Goal: Transaction & Acquisition: Book appointment/travel/reservation

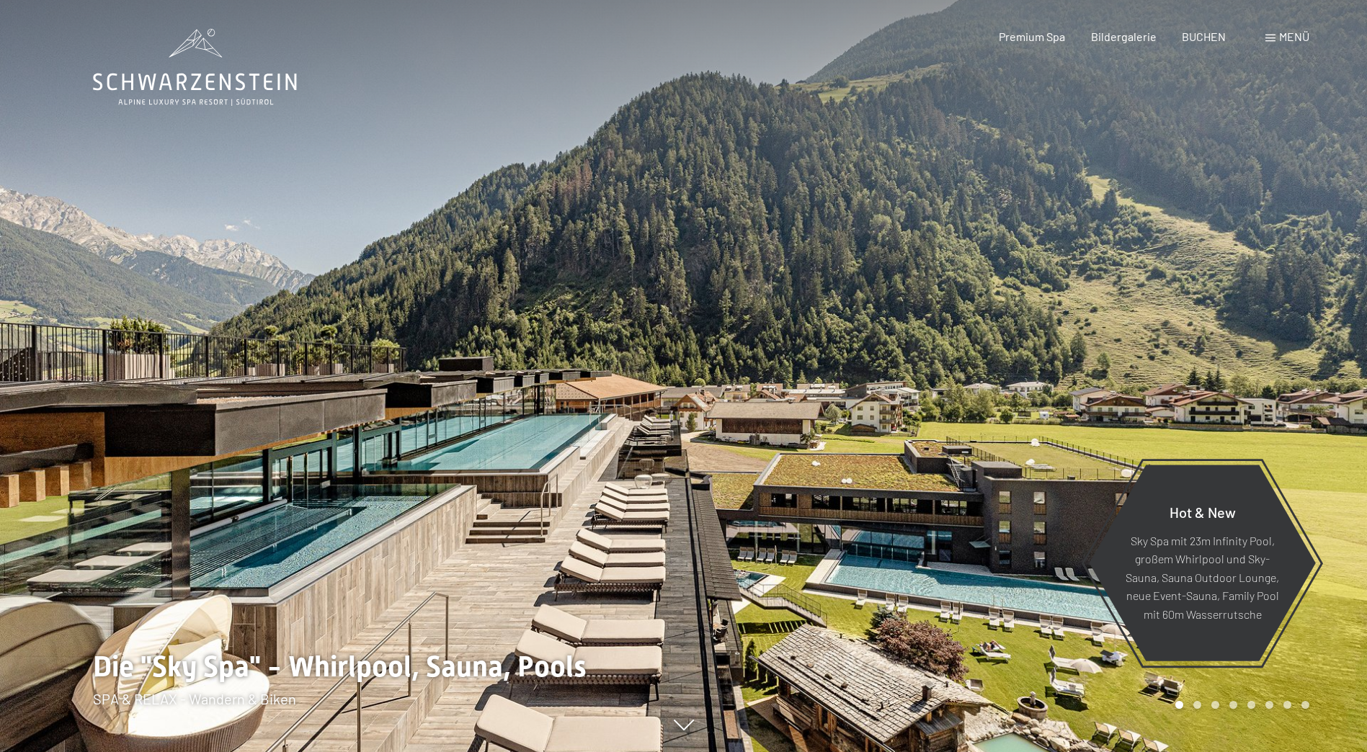
click at [1190, 337] on div at bounding box center [1026, 376] width 684 height 752
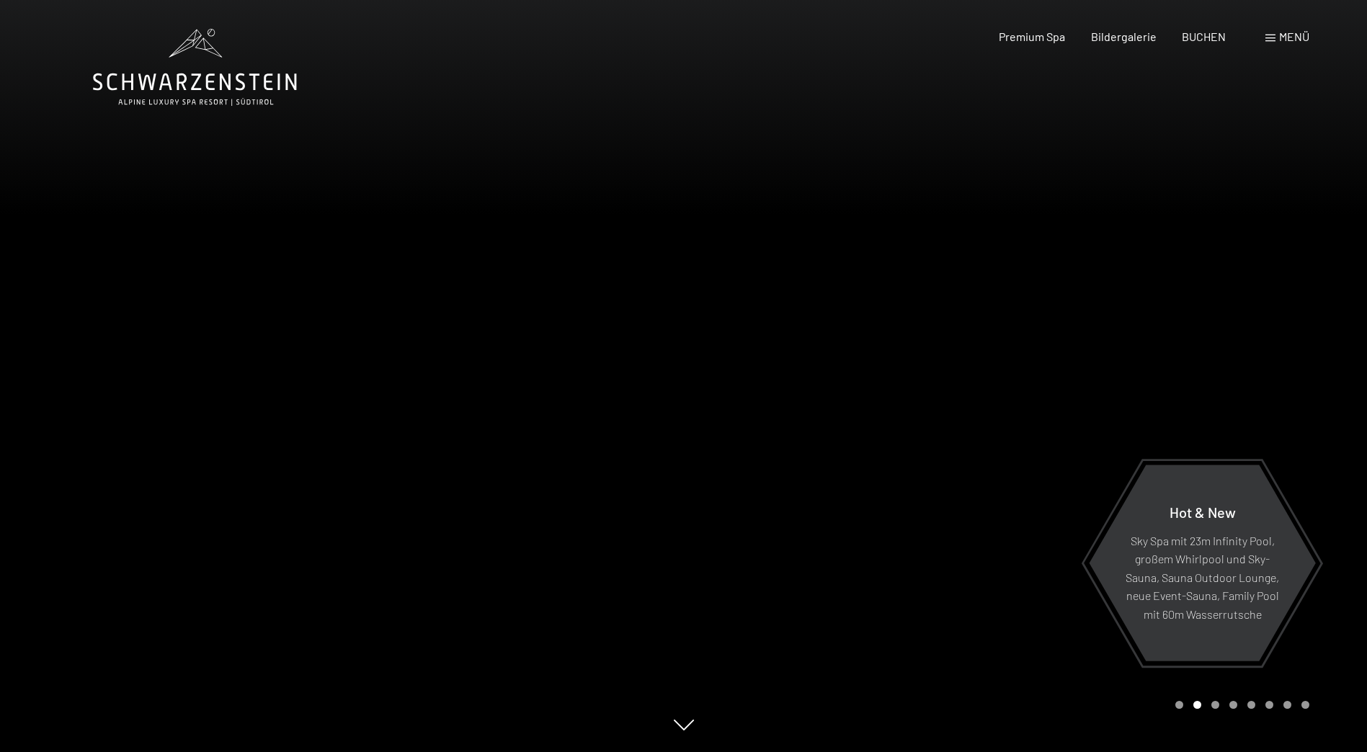
click at [1190, 337] on div at bounding box center [1026, 376] width 684 height 752
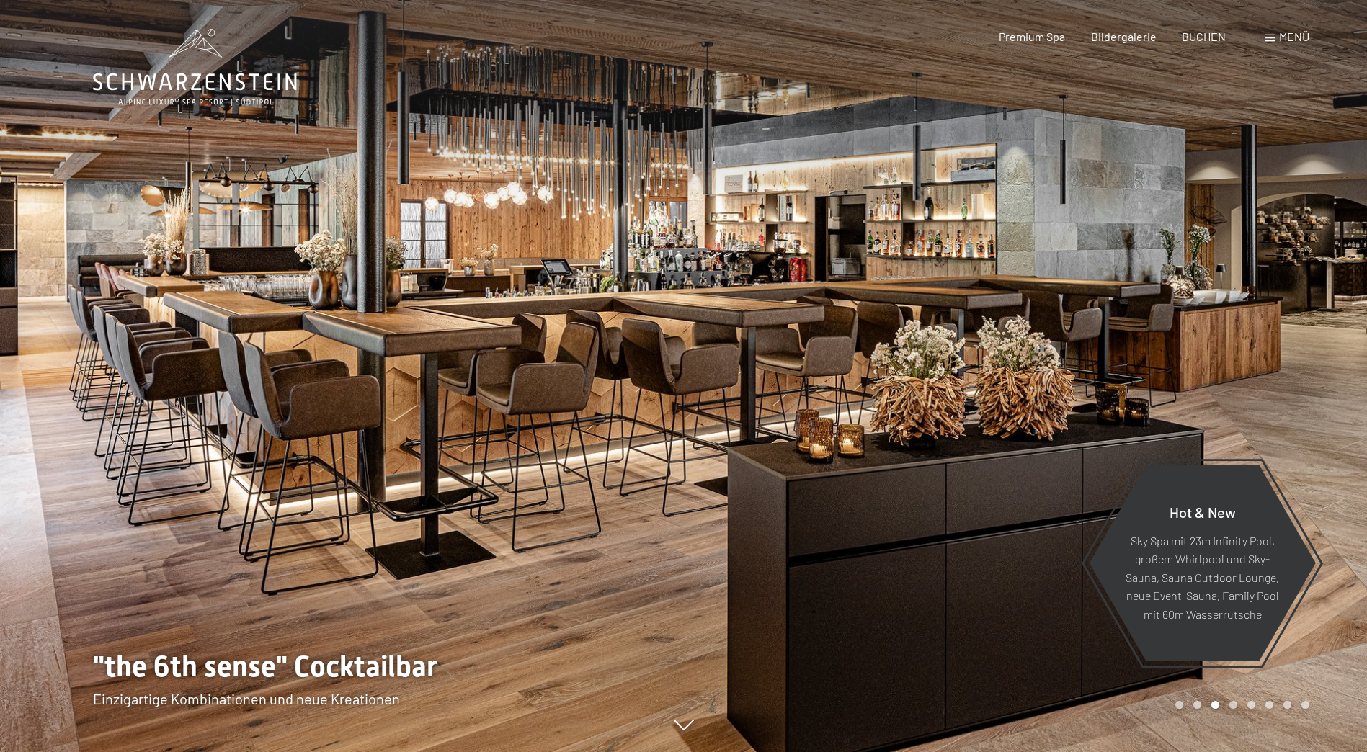
click at [1190, 337] on div at bounding box center [1026, 376] width 684 height 752
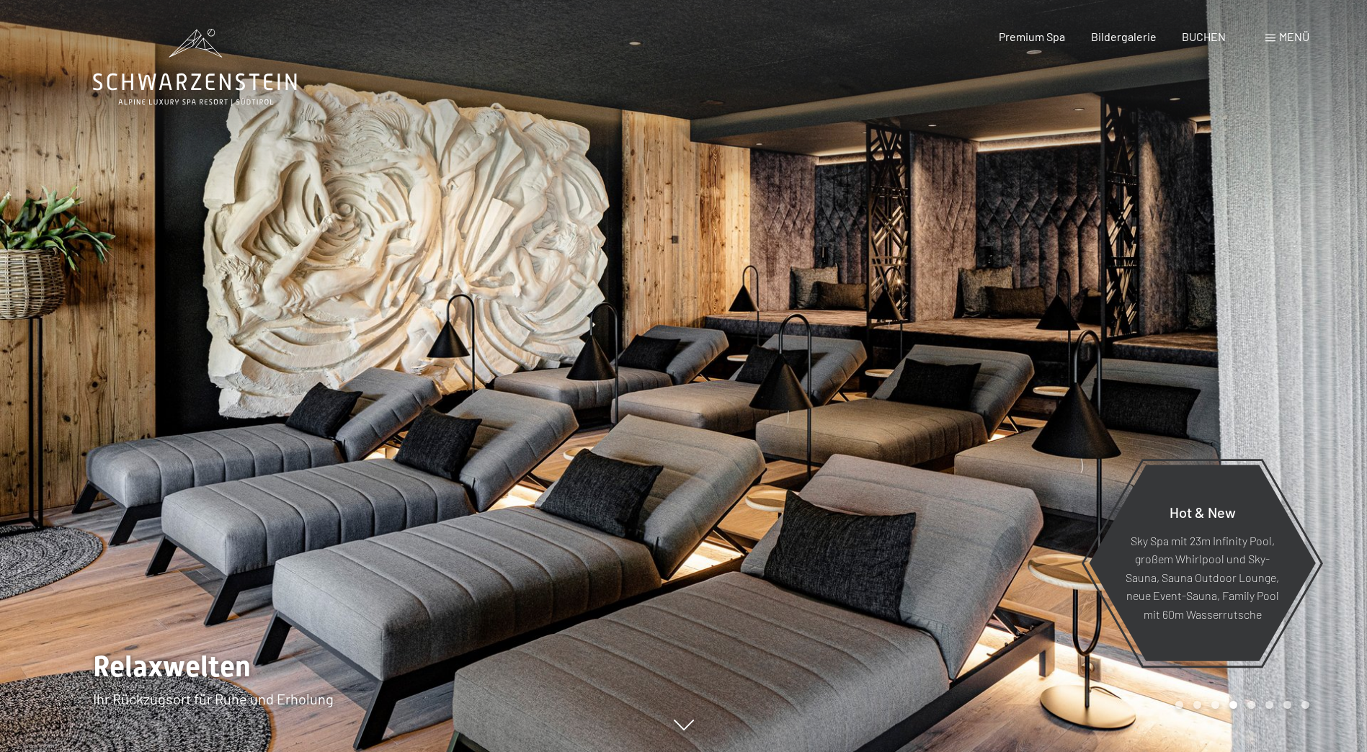
click at [1190, 337] on div at bounding box center [1026, 376] width 684 height 752
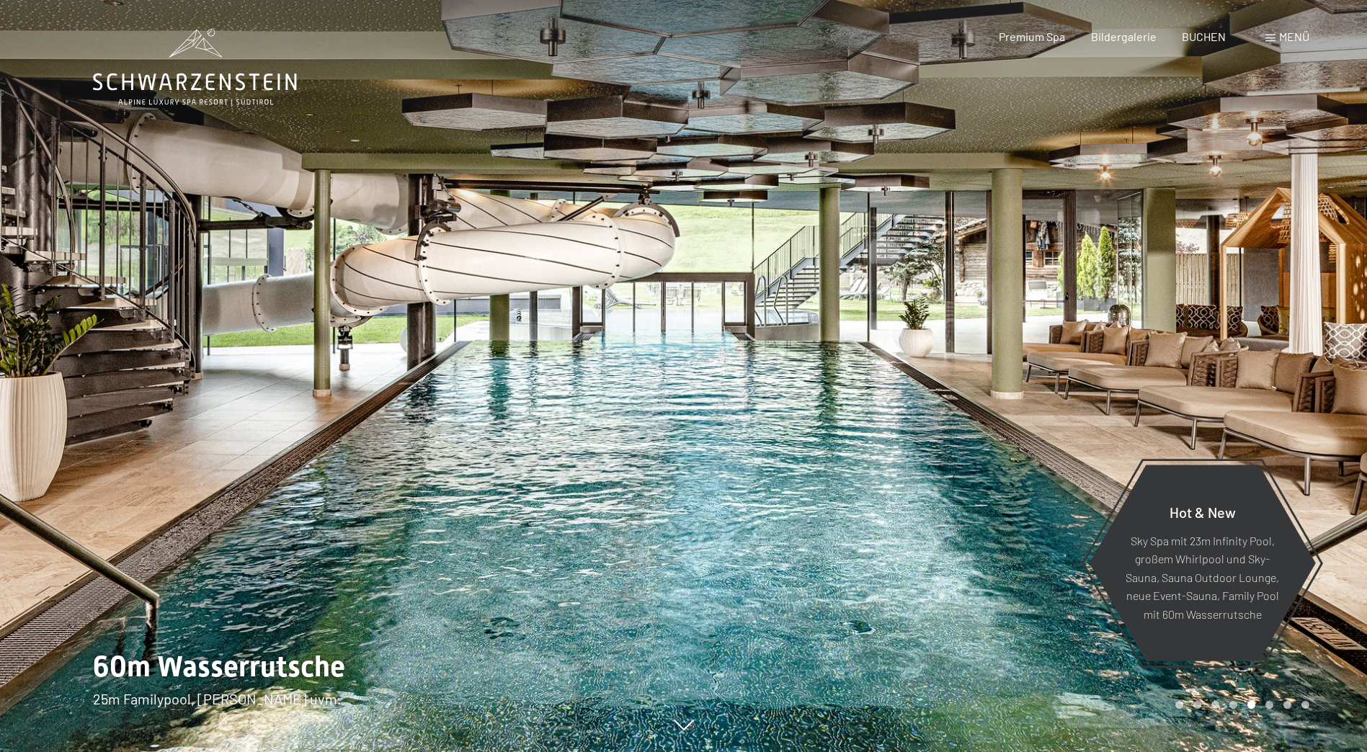
click at [1190, 337] on div at bounding box center [1026, 376] width 684 height 752
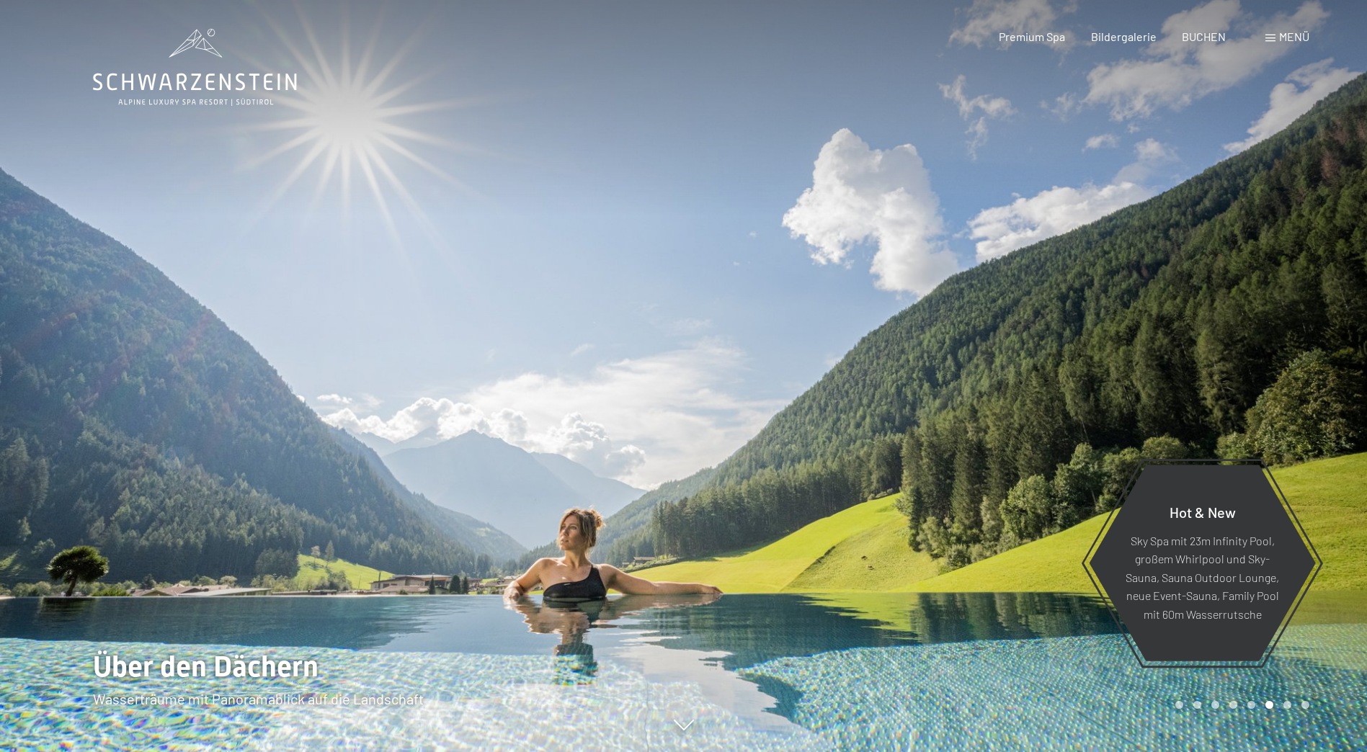
click at [1190, 337] on div at bounding box center [1026, 376] width 684 height 752
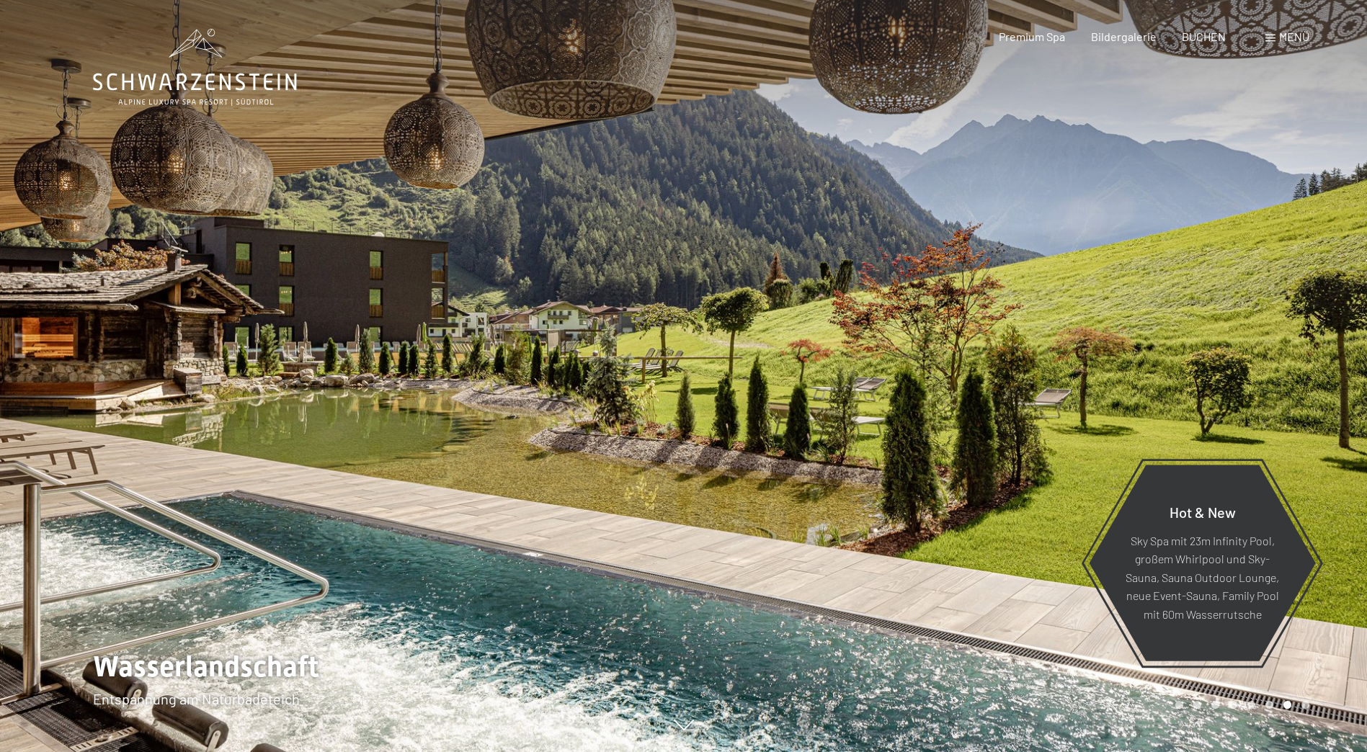
click at [1190, 337] on div at bounding box center [1026, 376] width 684 height 752
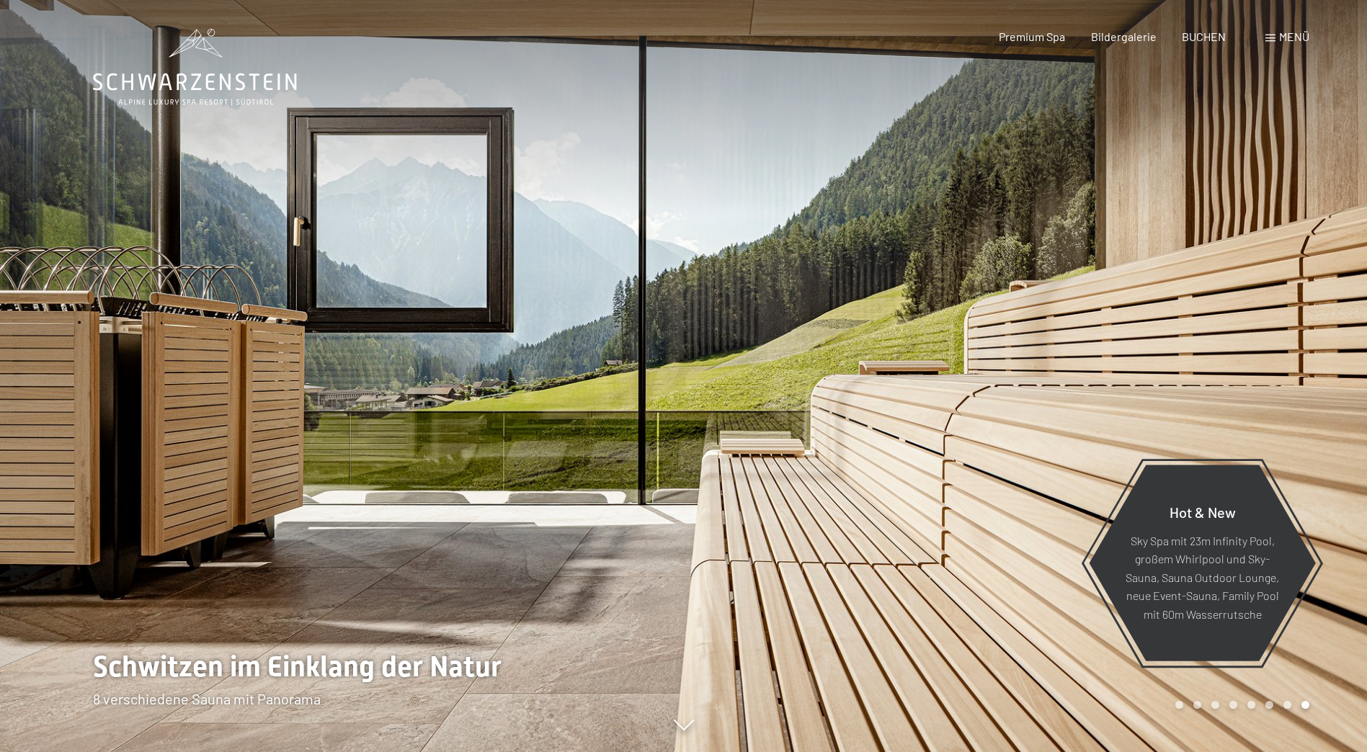
click at [1190, 337] on div at bounding box center [1026, 376] width 684 height 752
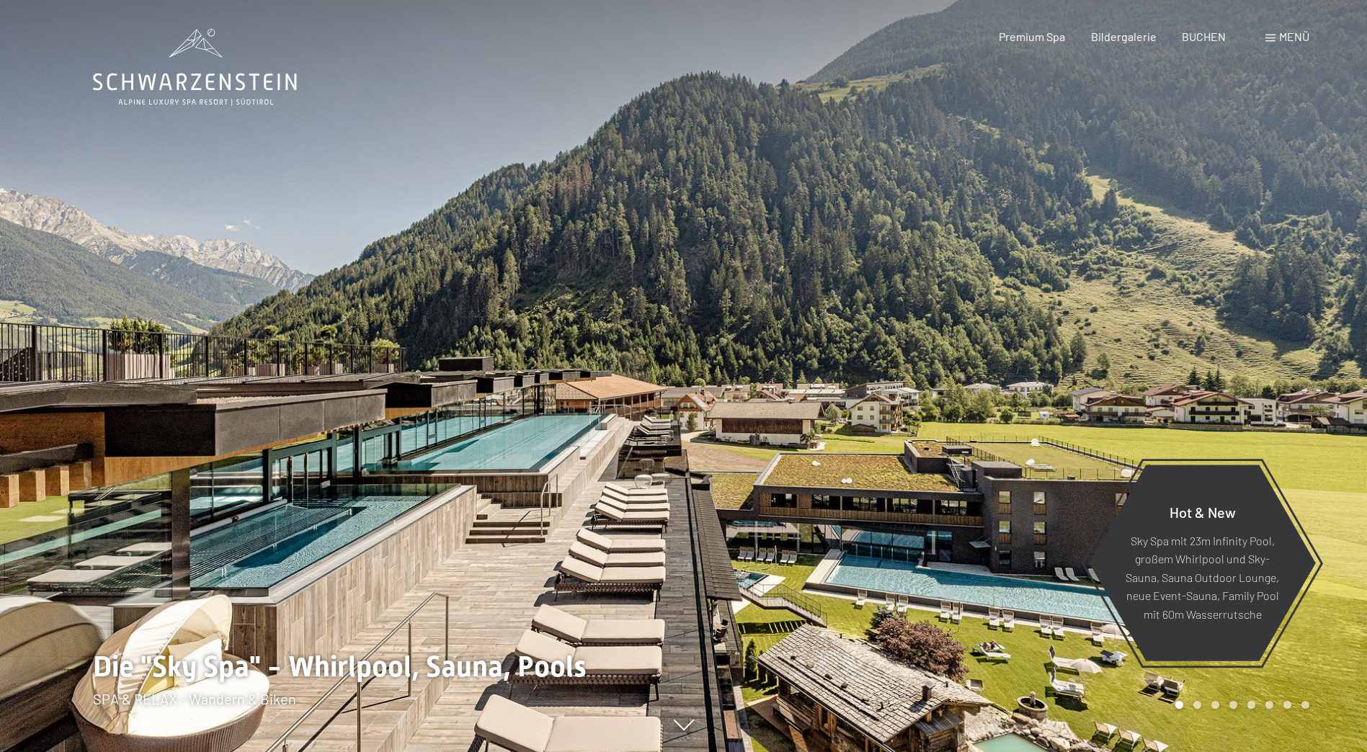
click at [1190, 337] on div at bounding box center [1026, 376] width 684 height 752
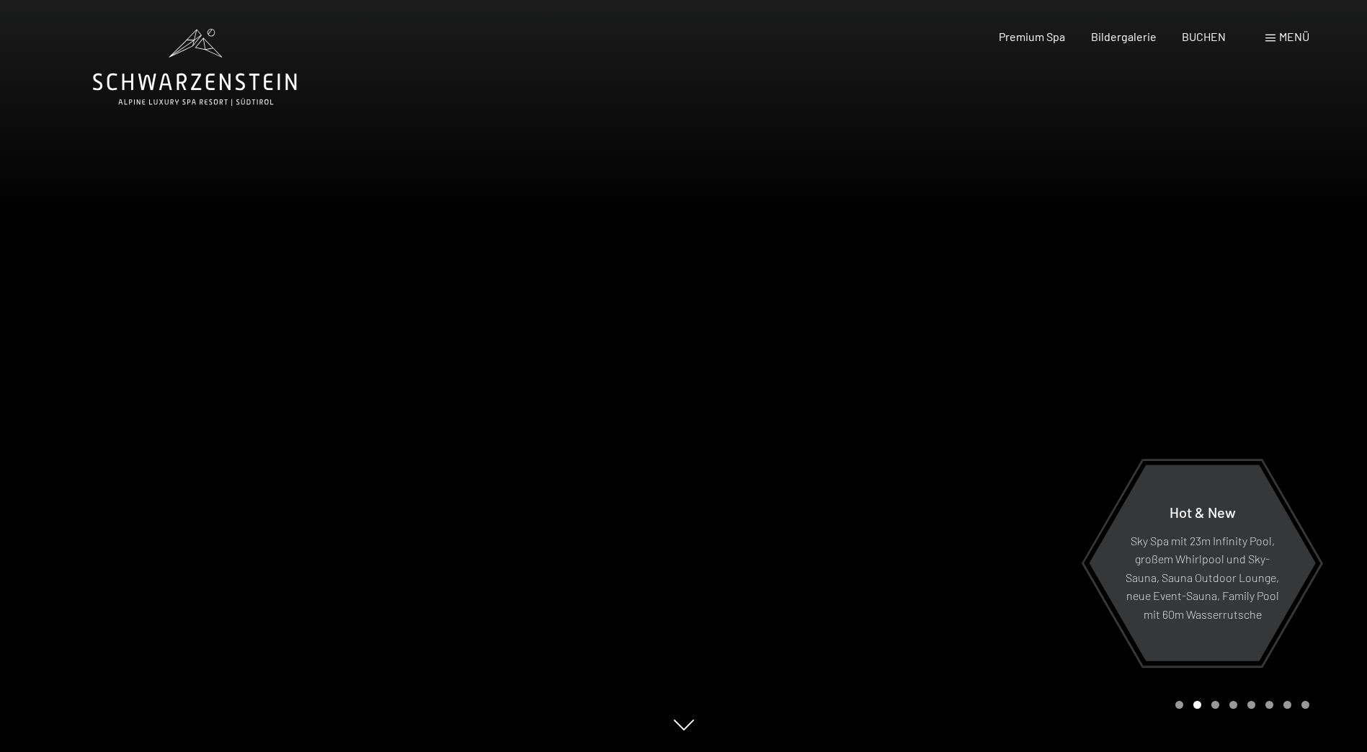
click at [1191, 337] on div at bounding box center [1026, 376] width 684 height 752
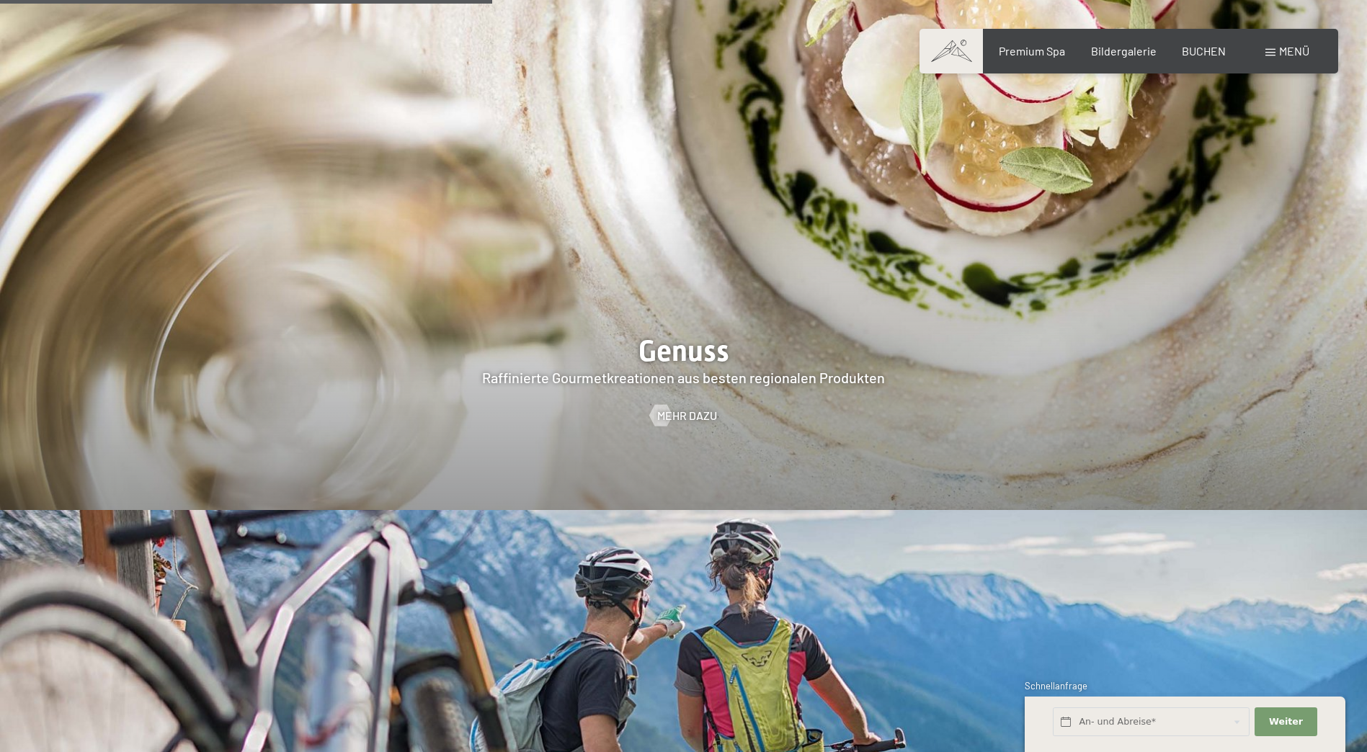
scroll to position [2594, 0]
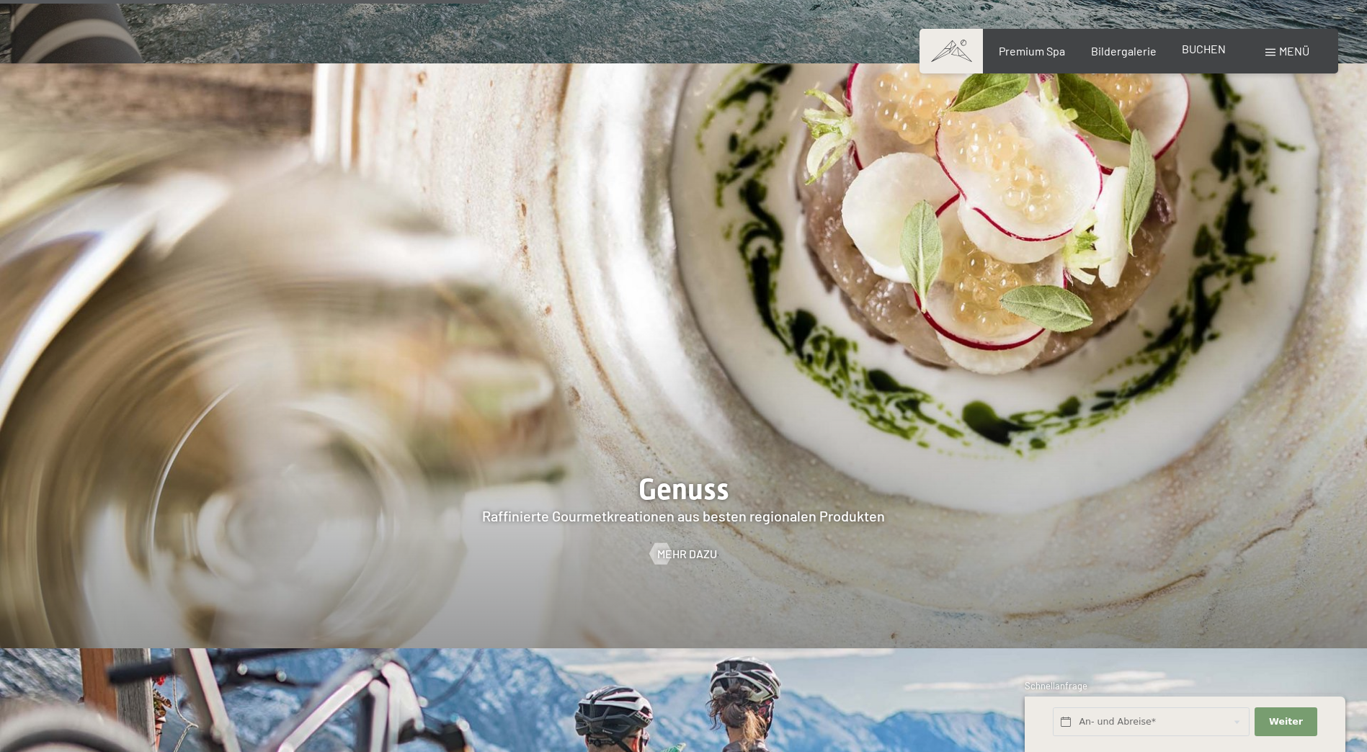
click at [1203, 53] on span "BUCHEN" at bounding box center [1204, 49] width 44 height 14
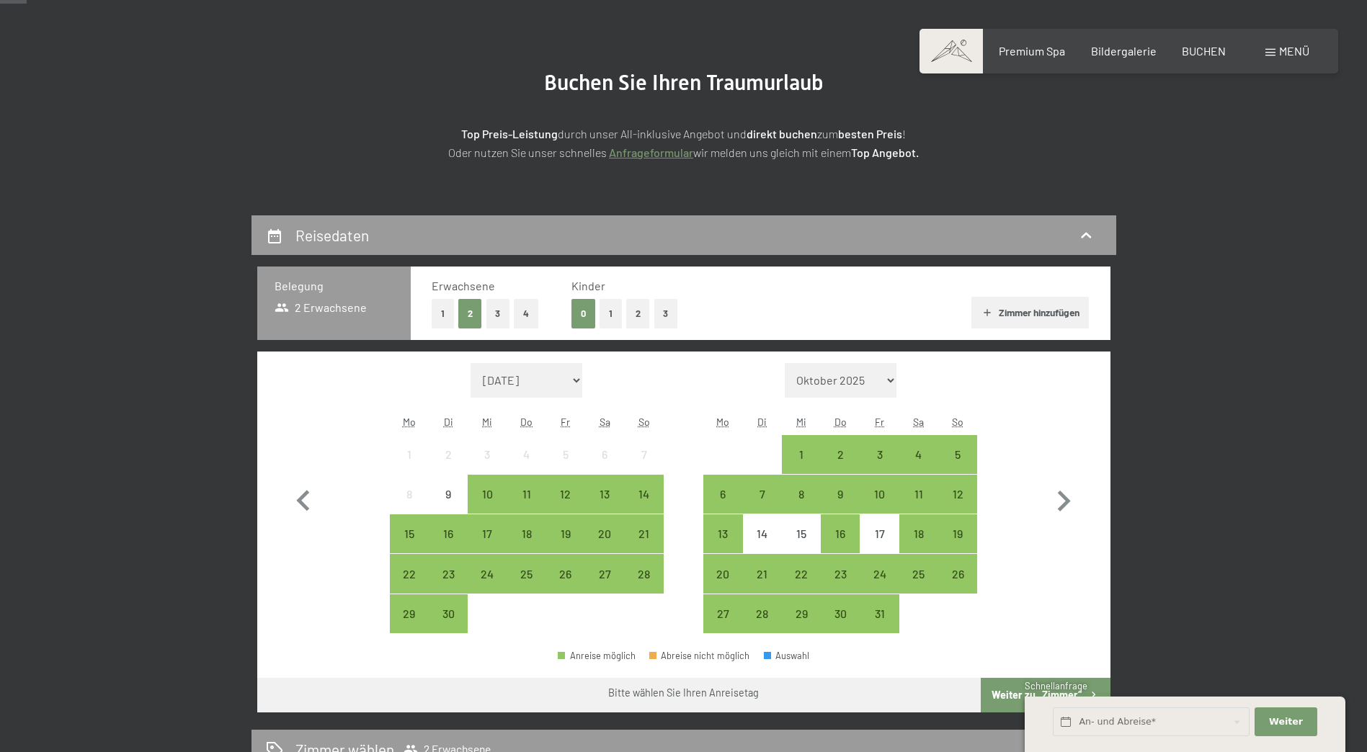
scroll to position [288, 0]
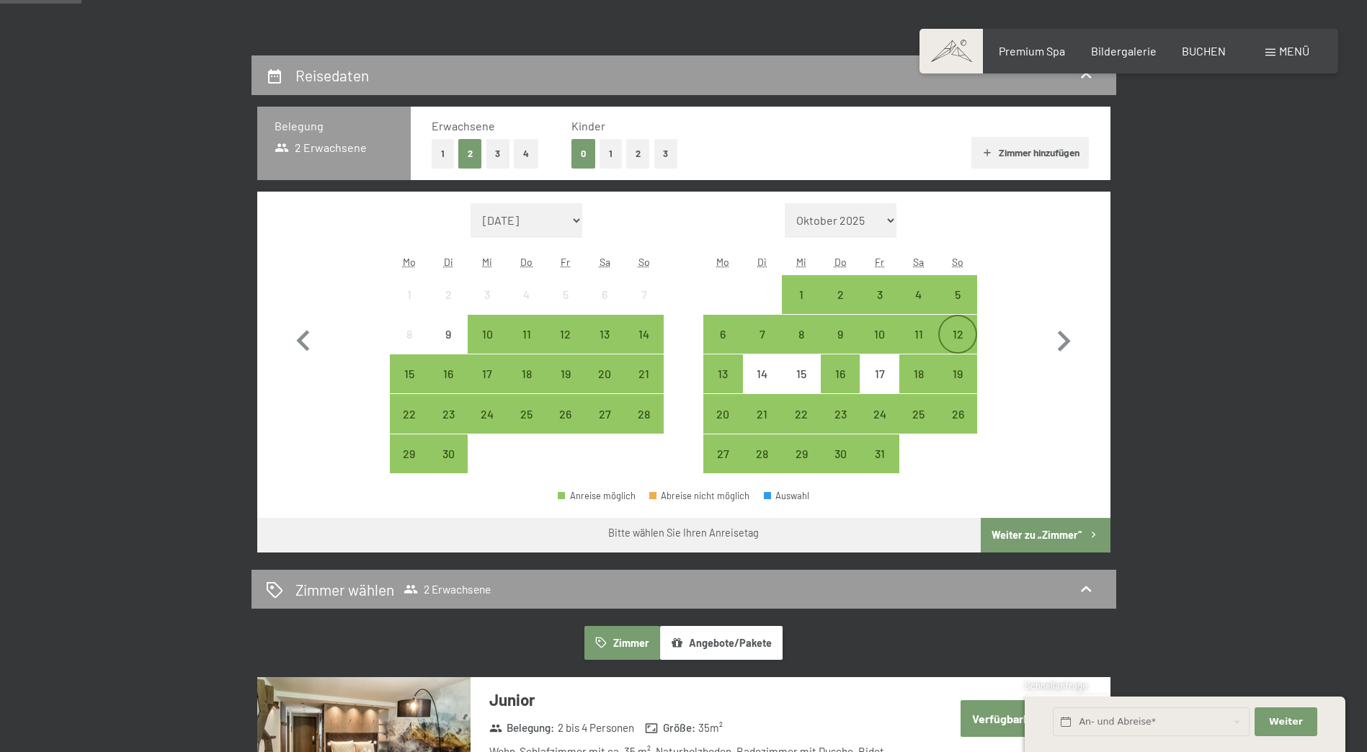
click at [960, 332] on div "12" at bounding box center [958, 347] width 36 height 36
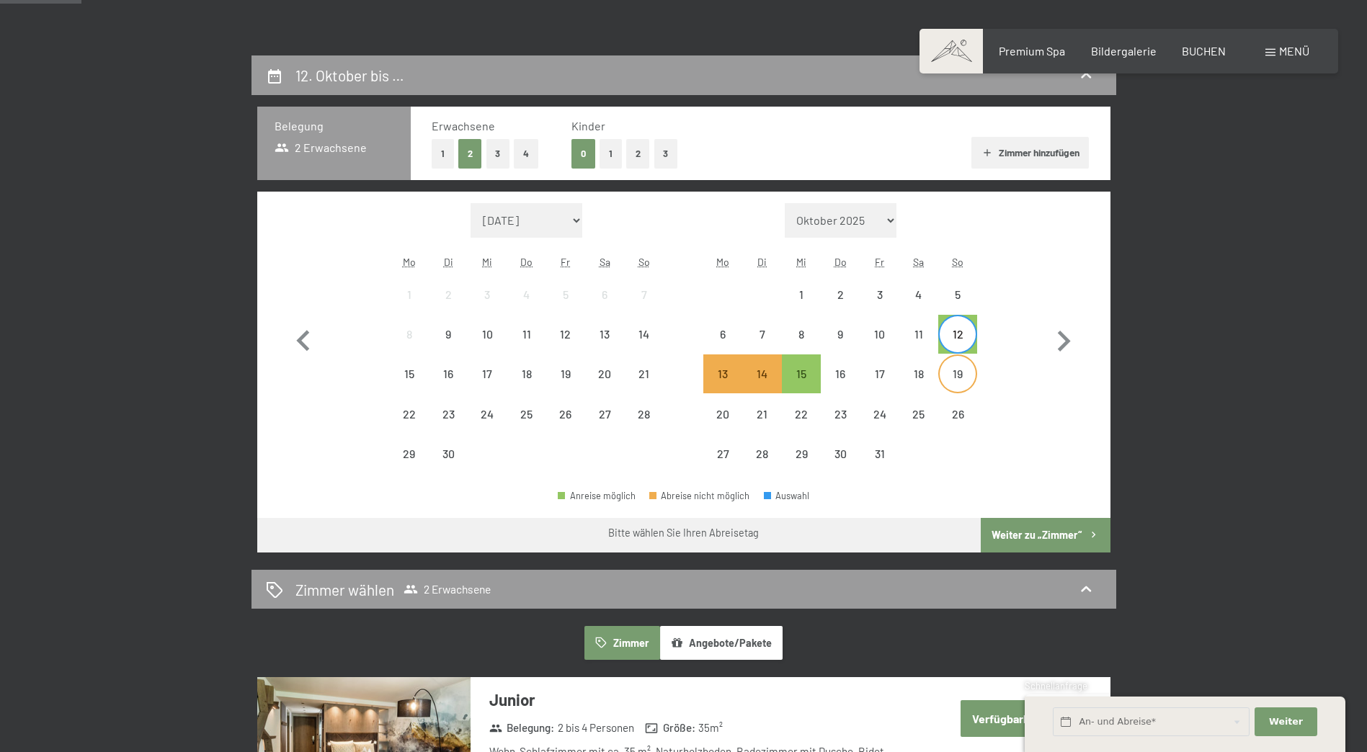
click at [956, 376] on div "19" at bounding box center [958, 386] width 36 height 36
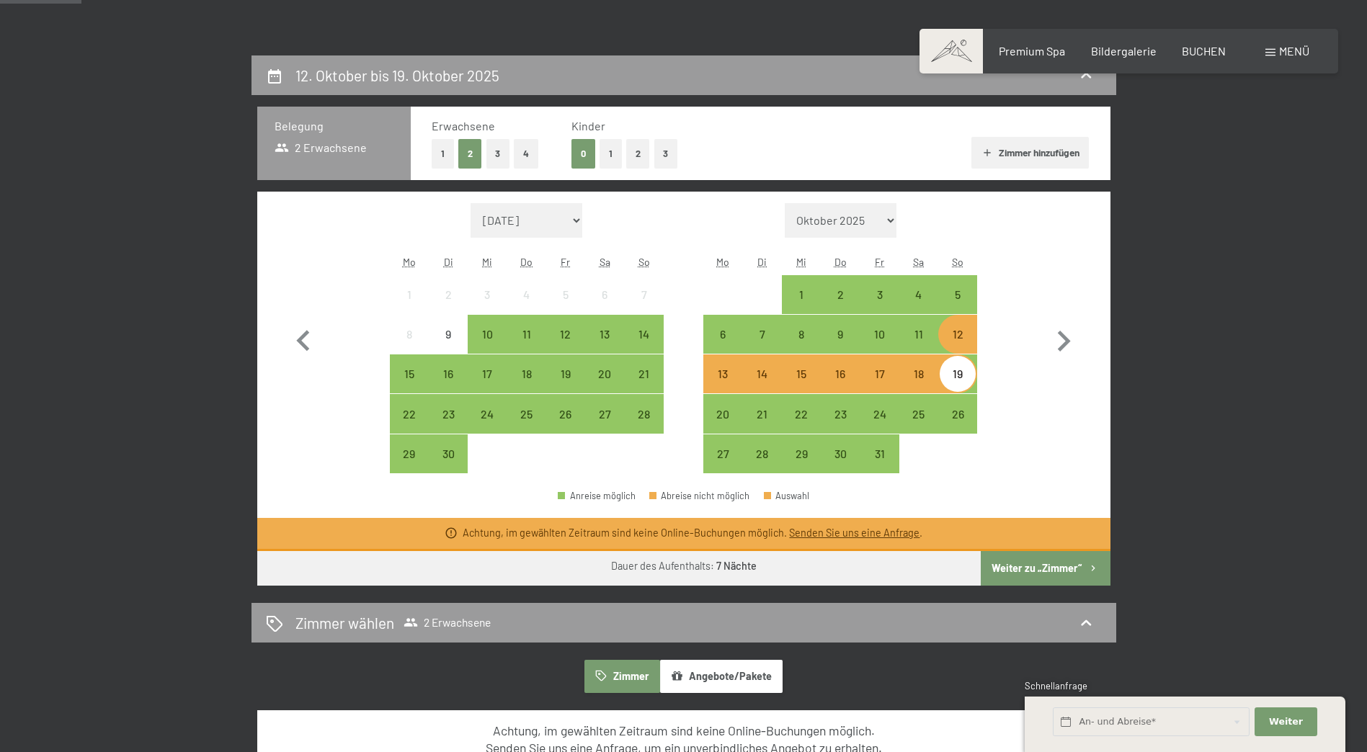
click at [1064, 566] on button "Weiter zu „Zimmer“" at bounding box center [1045, 568] width 129 height 35
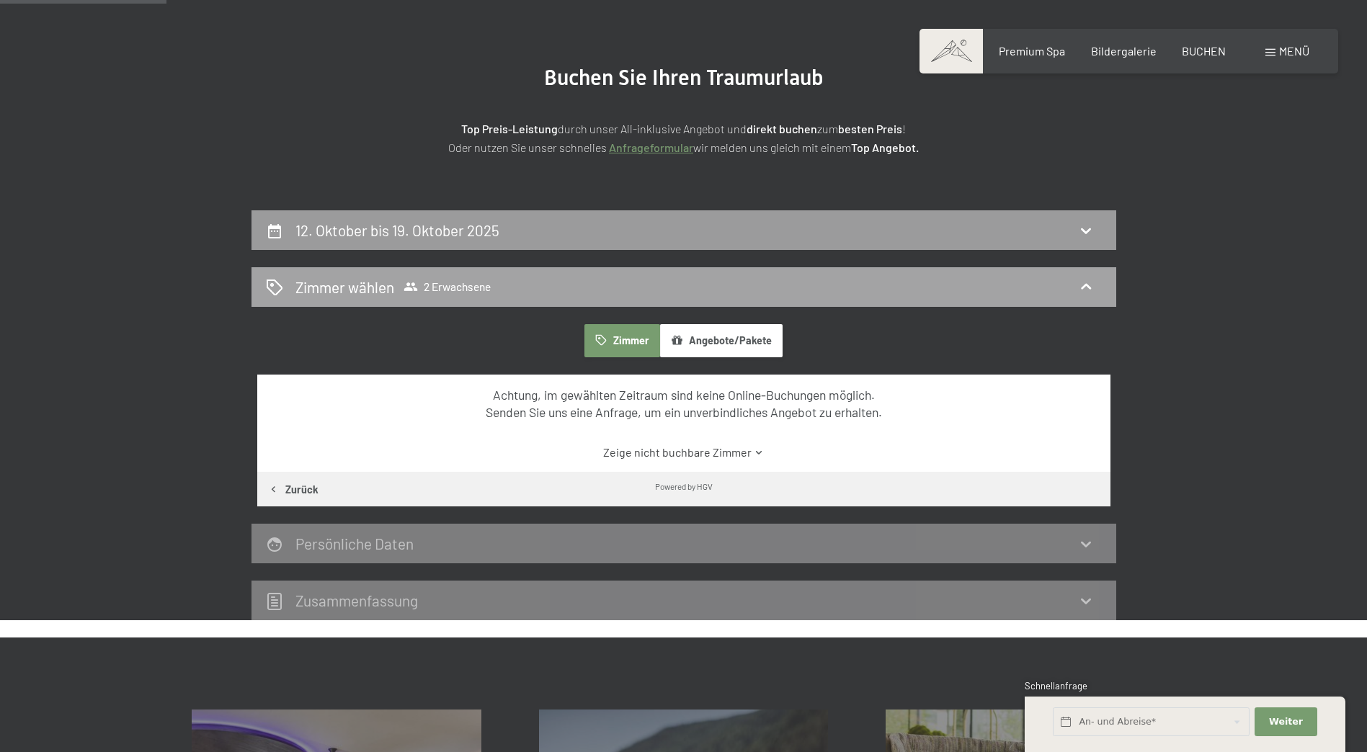
scroll to position [128, 0]
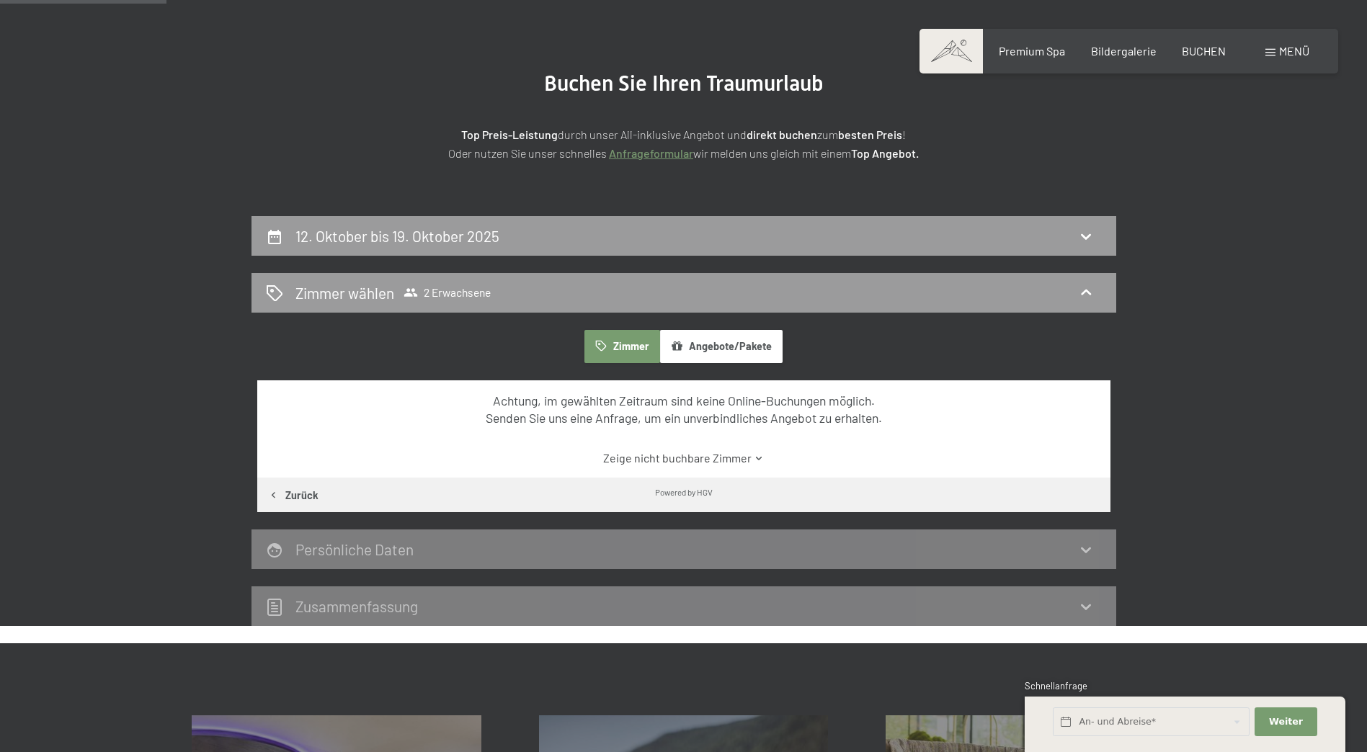
click at [1086, 242] on icon at bounding box center [1085, 236] width 17 height 17
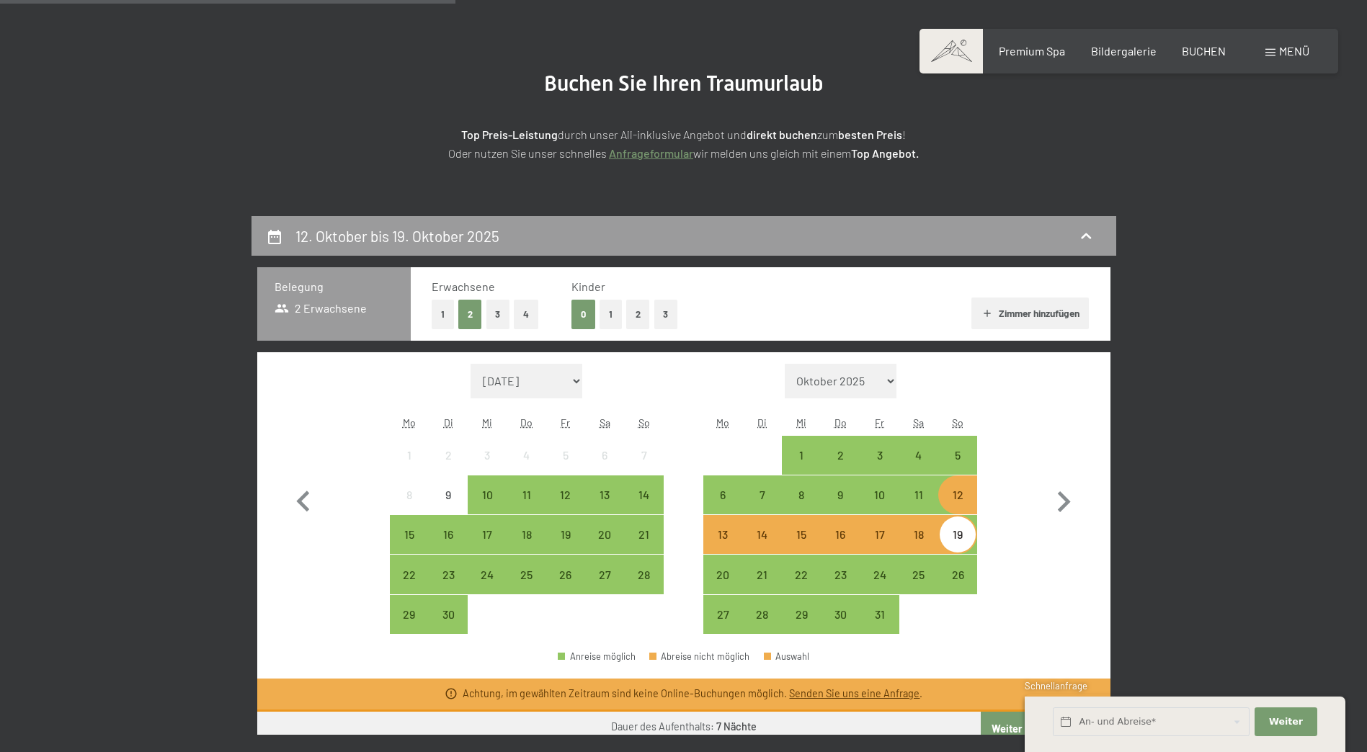
scroll to position [344, 0]
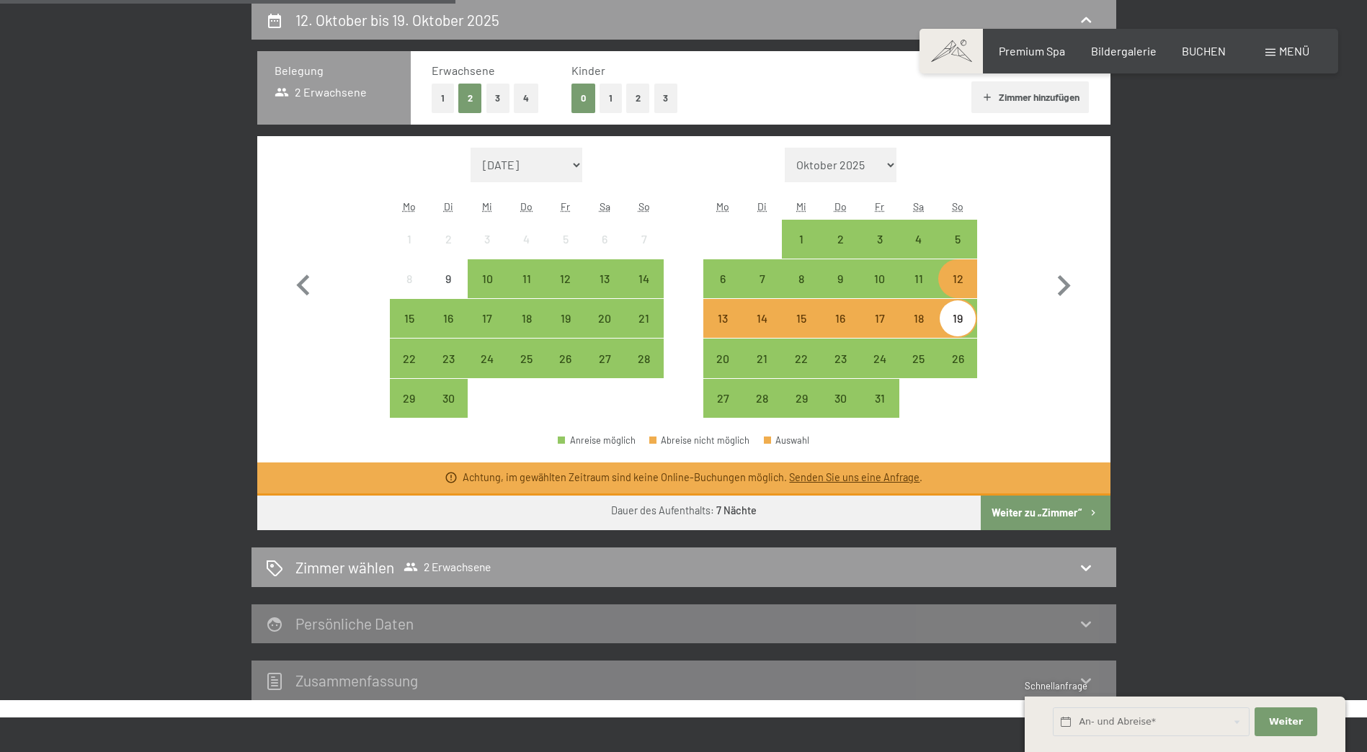
click at [957, 317] on div "19" at bounding box center [958, 331] width 36 height 36
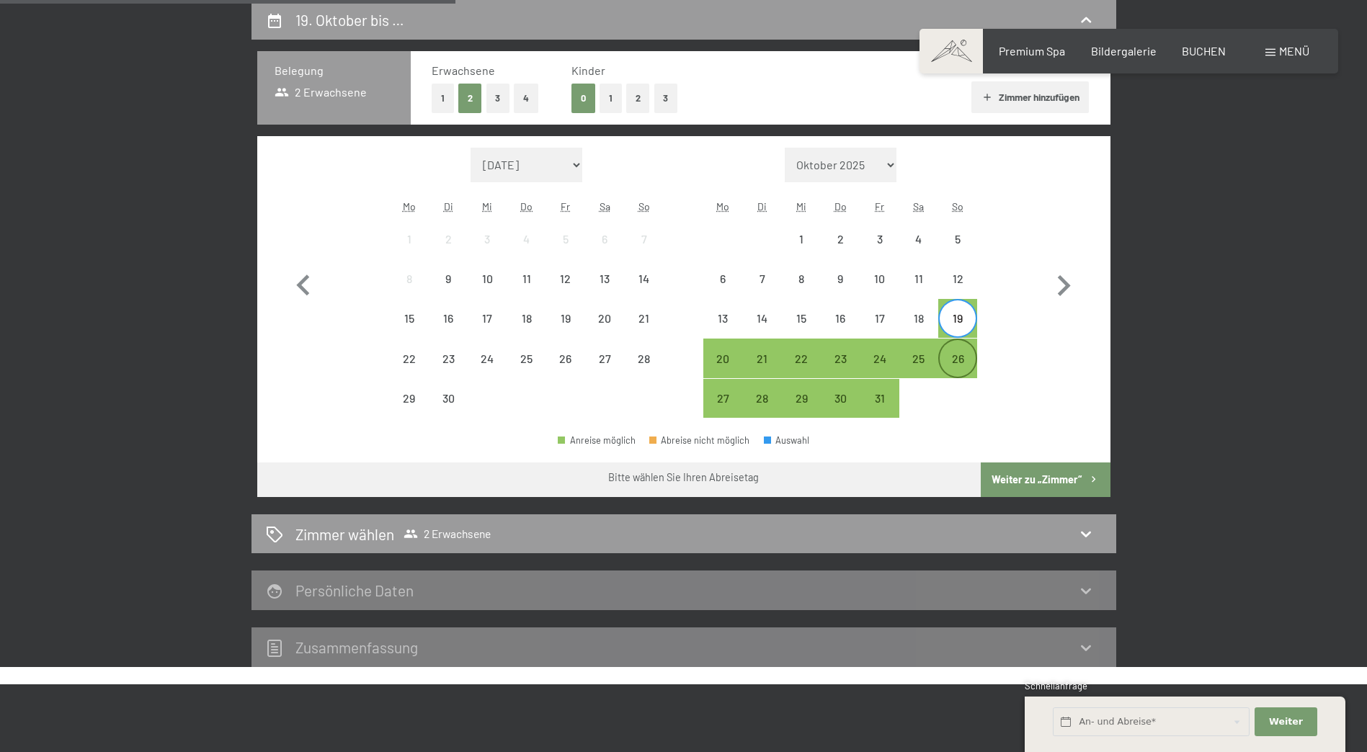
click at [964, 365] on div "26" at bounding box center [958, 371] width 36 height 36
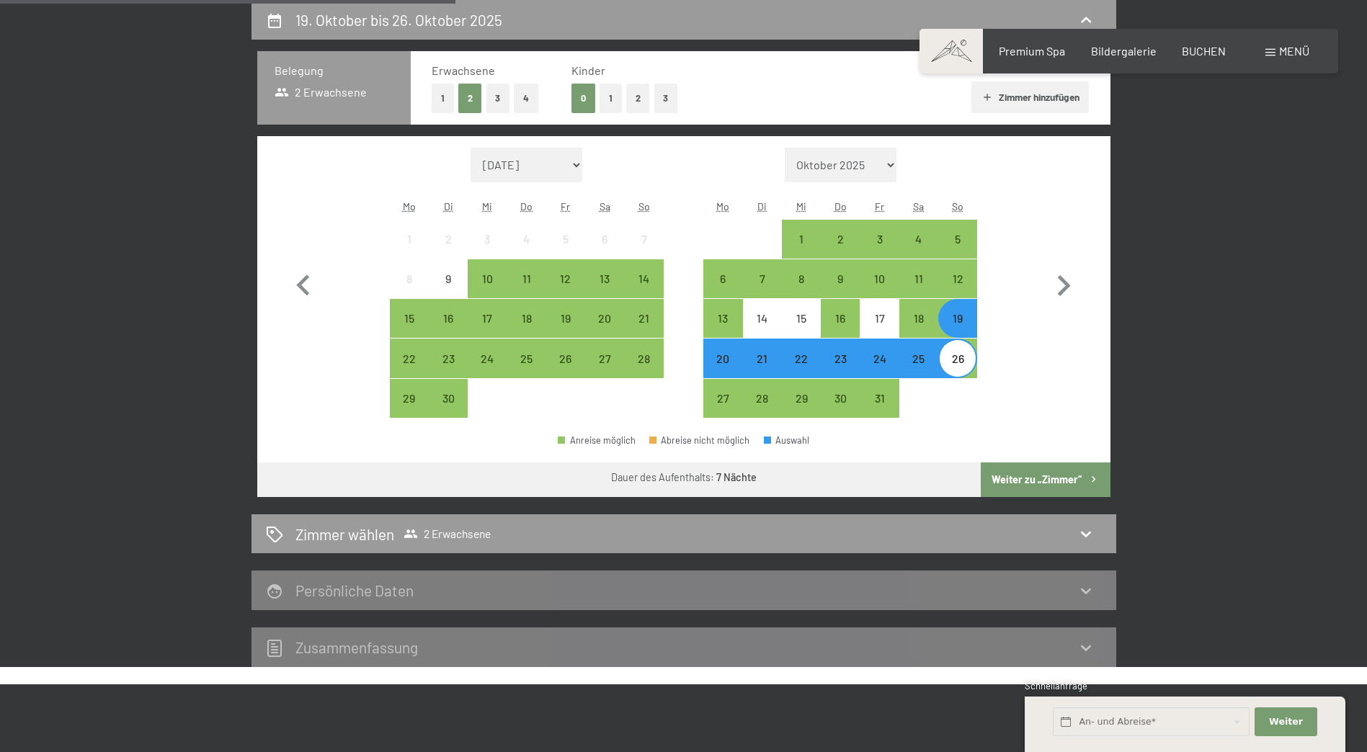
click at [1022, 471] on button "Weiter zu „Zimmer“" at bounding box center [1045, 480] width 129 height 35
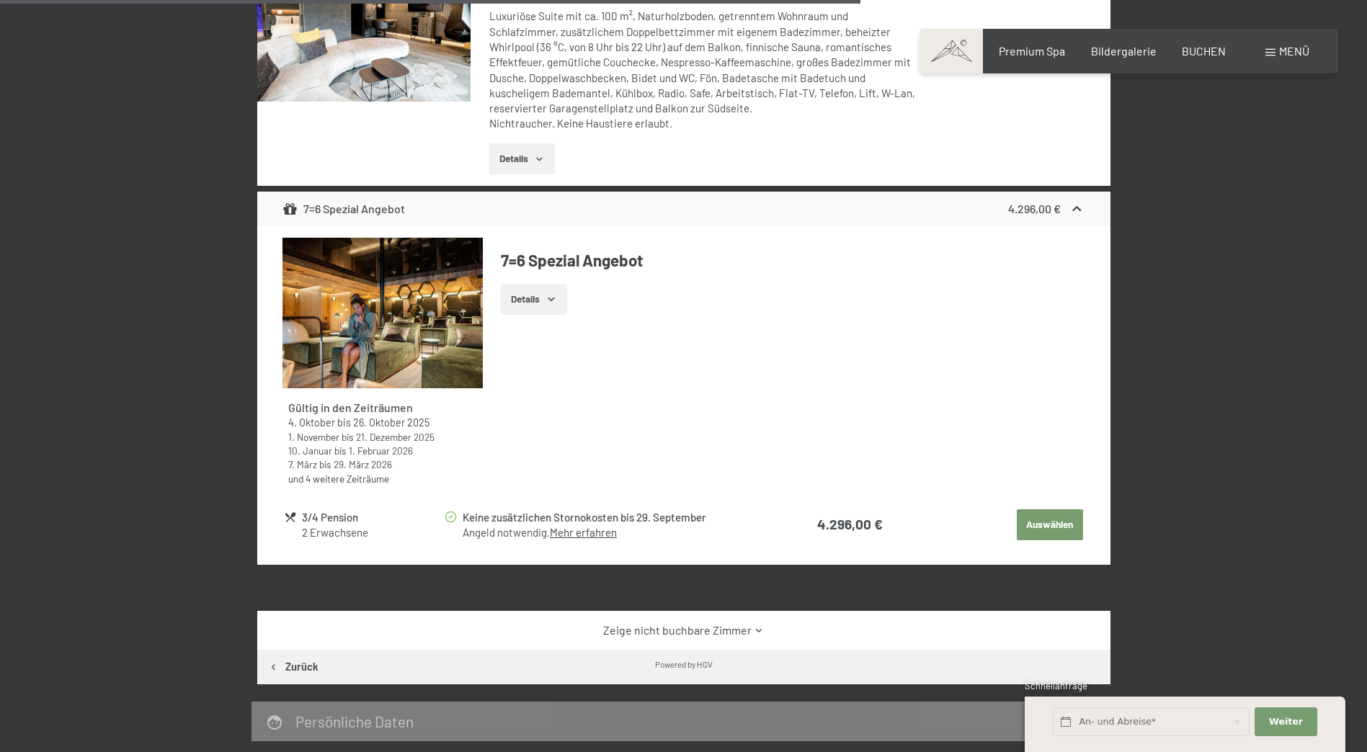
scroll to position [1857, 0]
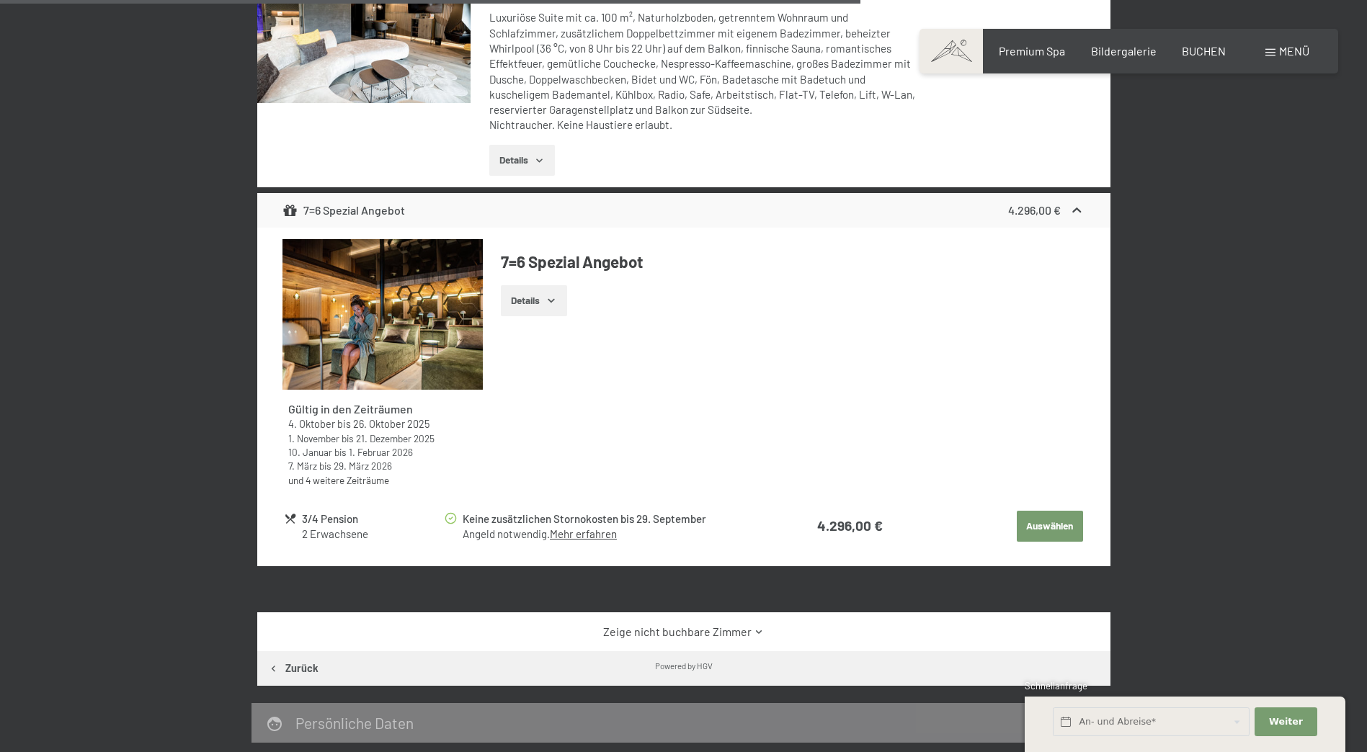
click at [734, 632] on link "Zeige nicht buchbare Zimmer" at bounding box center [683, 632] width 802 height 16
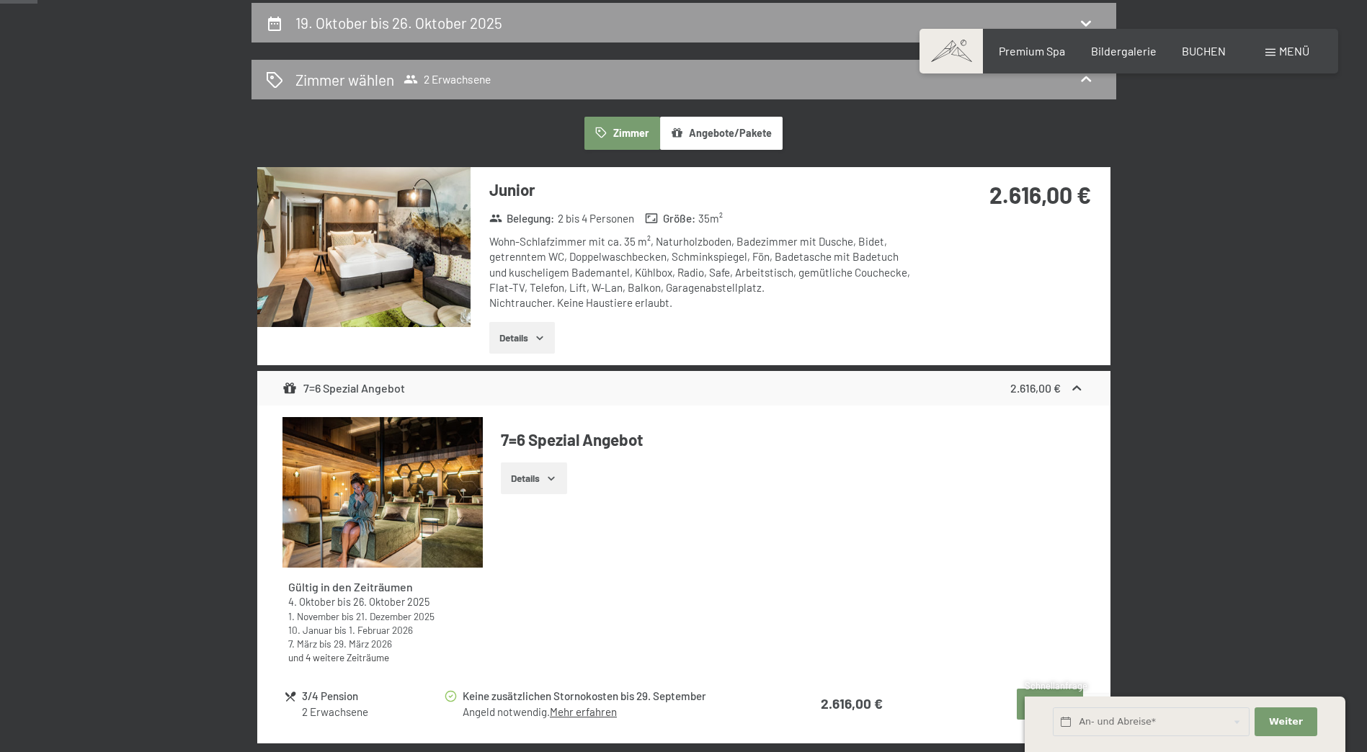
scroll to position [128, 0]
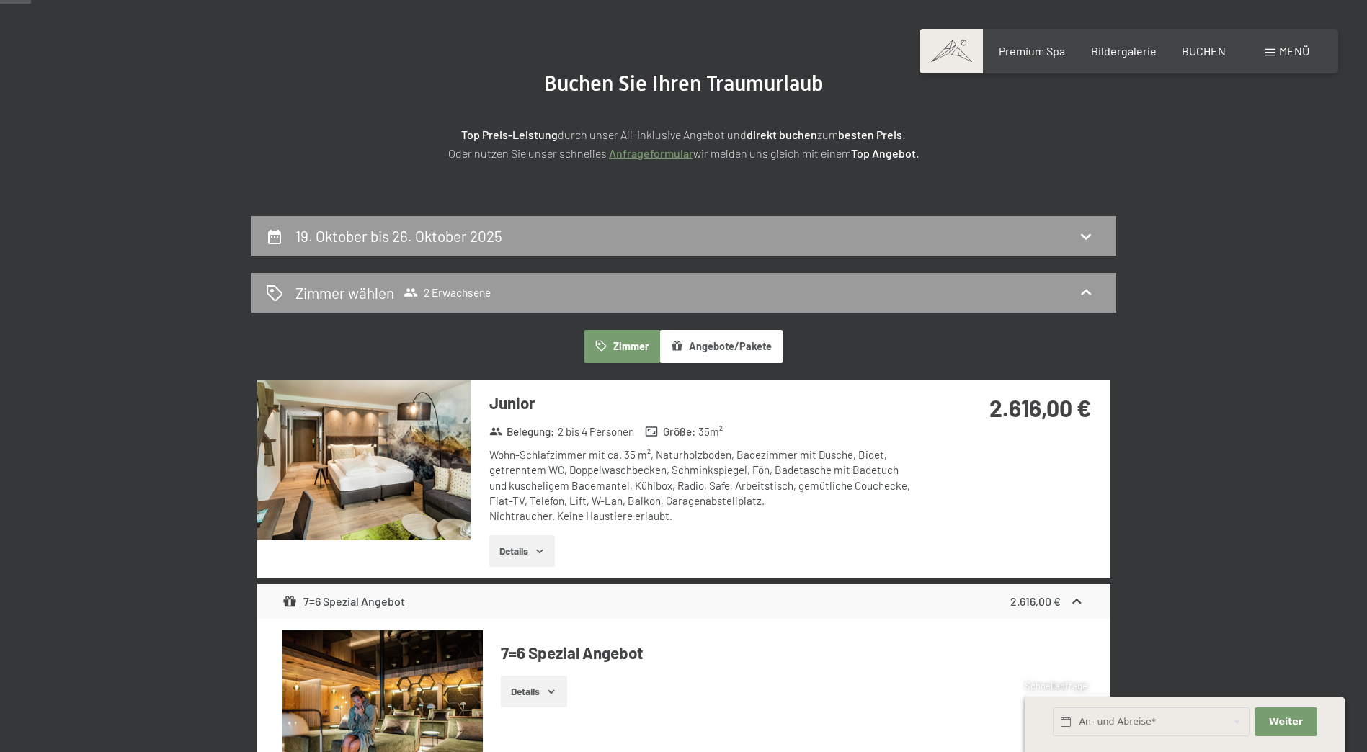
click at [381, 455] on img at bounding box center [363, 461] width 213 height 160
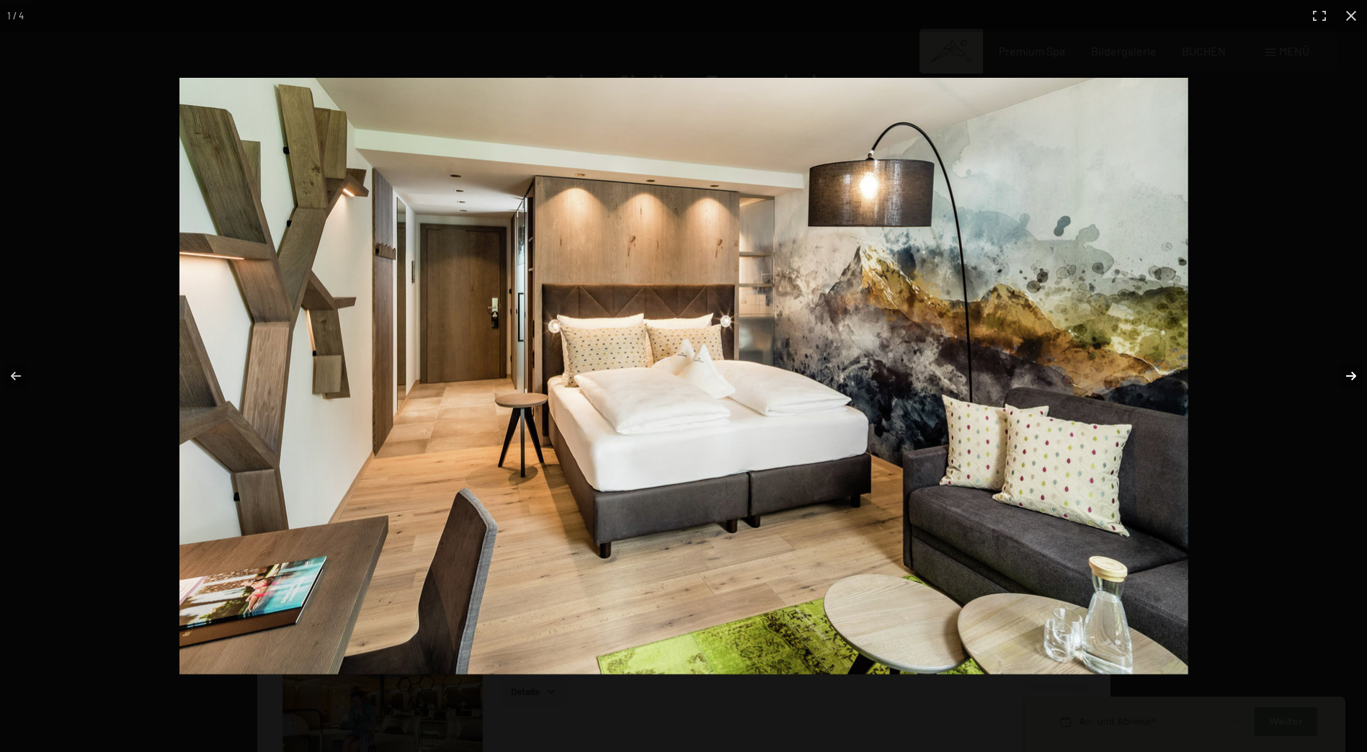
click at [1356, 375] on button "button" at bounding box center [1342, 376] width 50 height 72
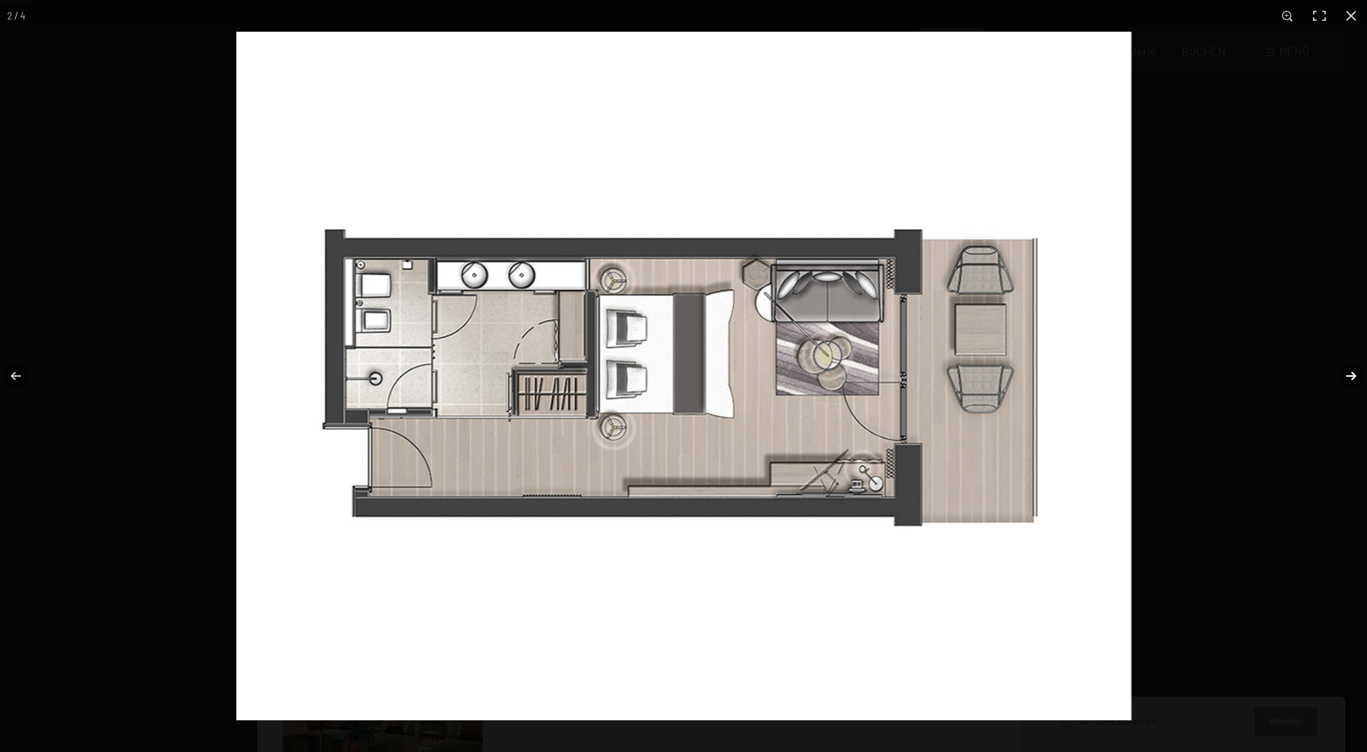
click at [1356, 375] on button "button" at bounding box center [1342, 376] width 50 height 72
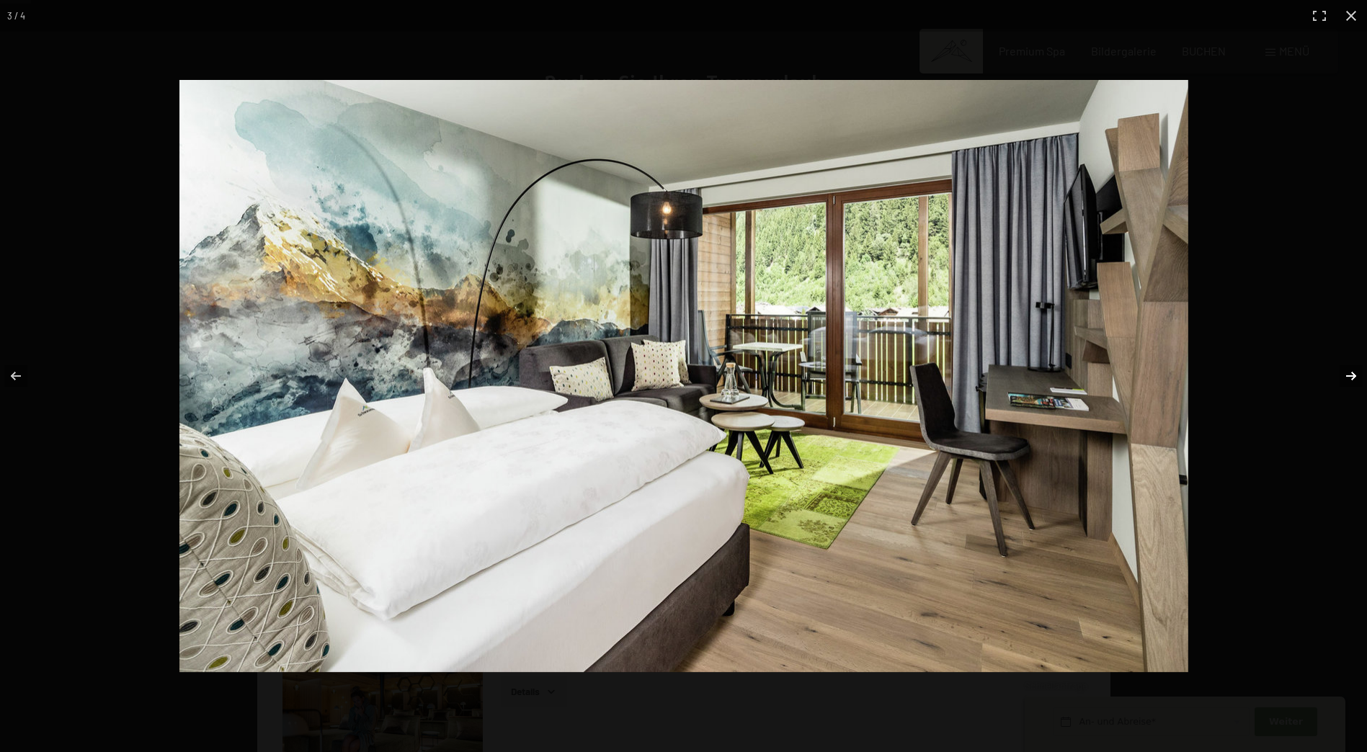
click at [1356, 375] on button "button" at bounding box center [1342, 376] width 50 height 72
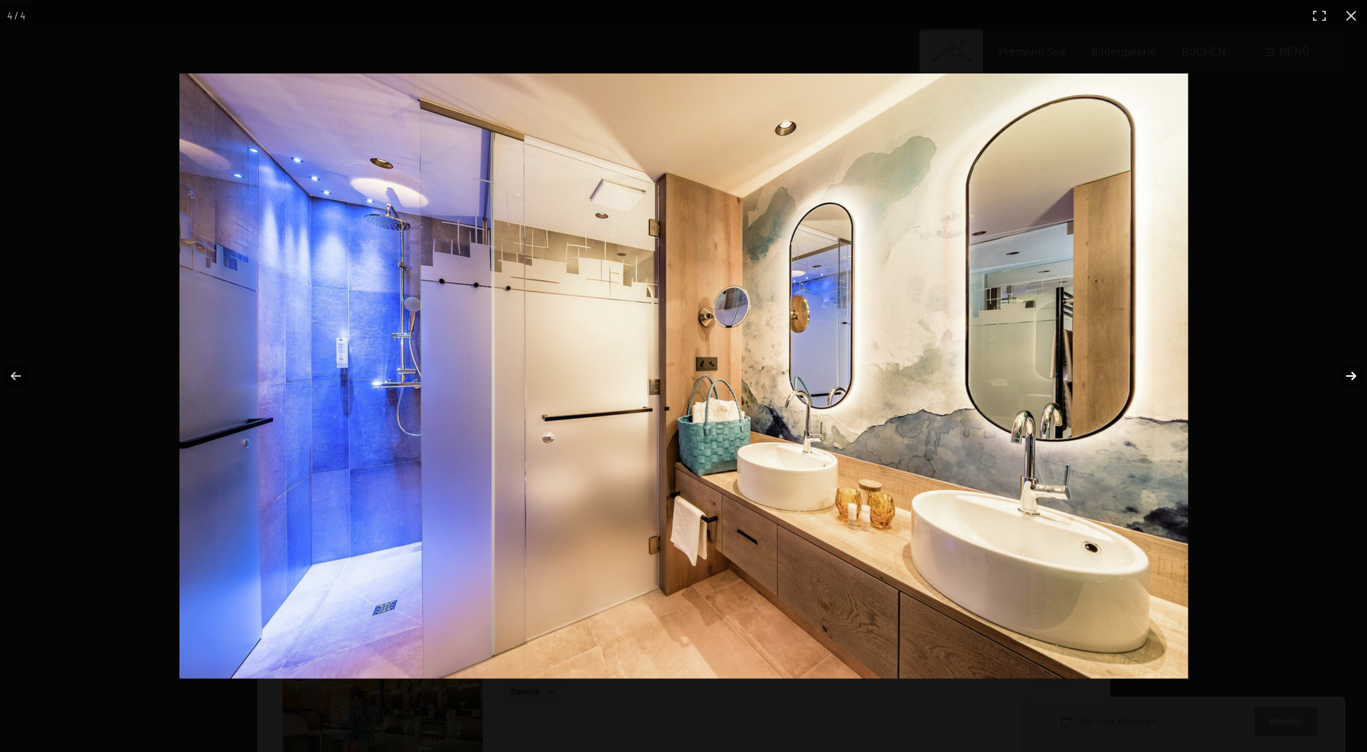
click at [1356, 375] on button "button" at bounding box center [1342, 376] width 50 height 72
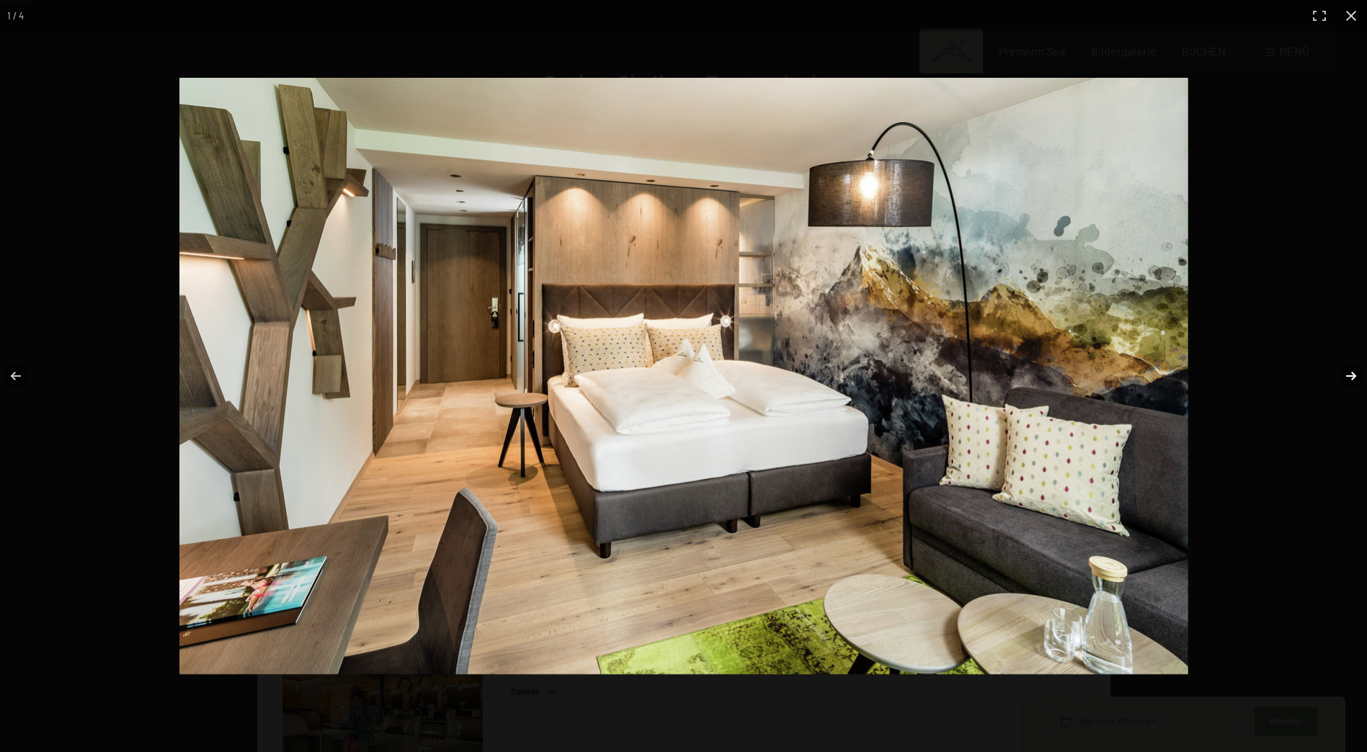
click at [1356, 375] on button "button" at bounding box center [1342, 376] width 50 height 72
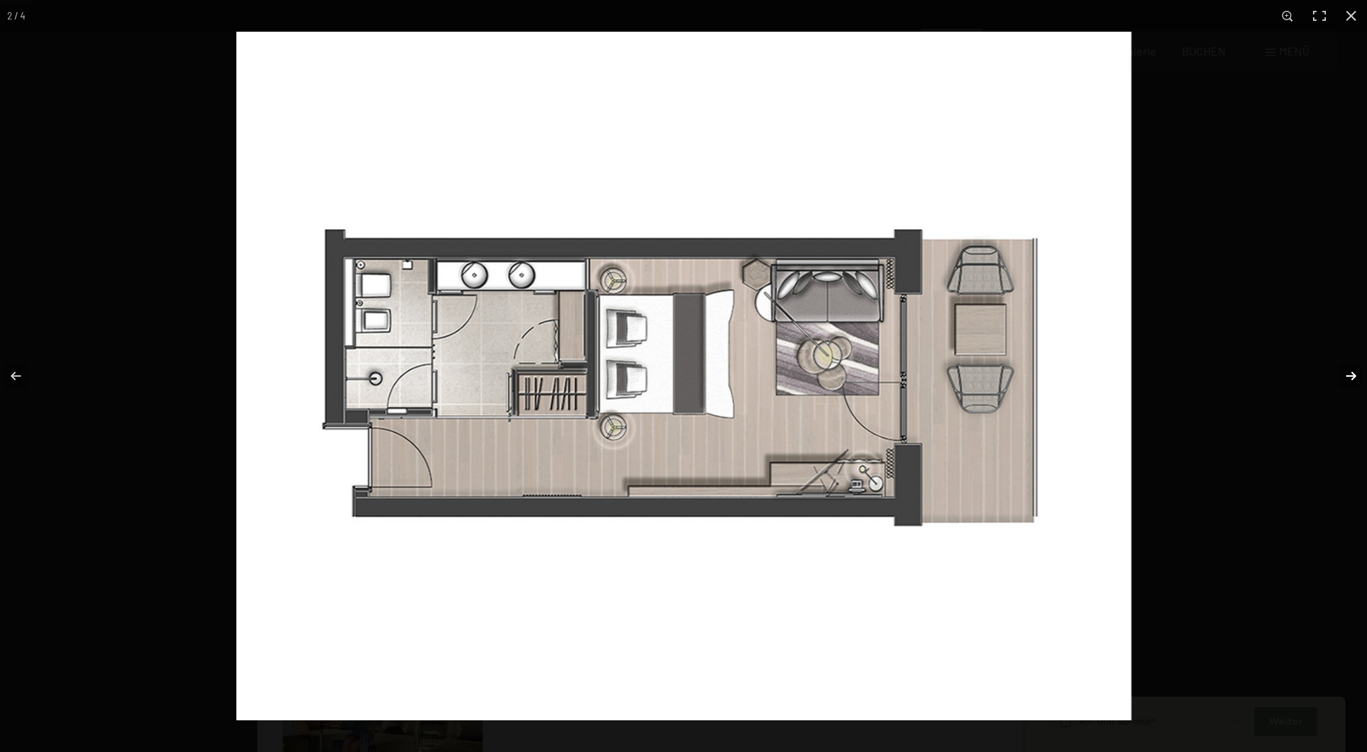
click at [1356, 375] on button "button" at bounding box center [1342, 376] width 50 height 72
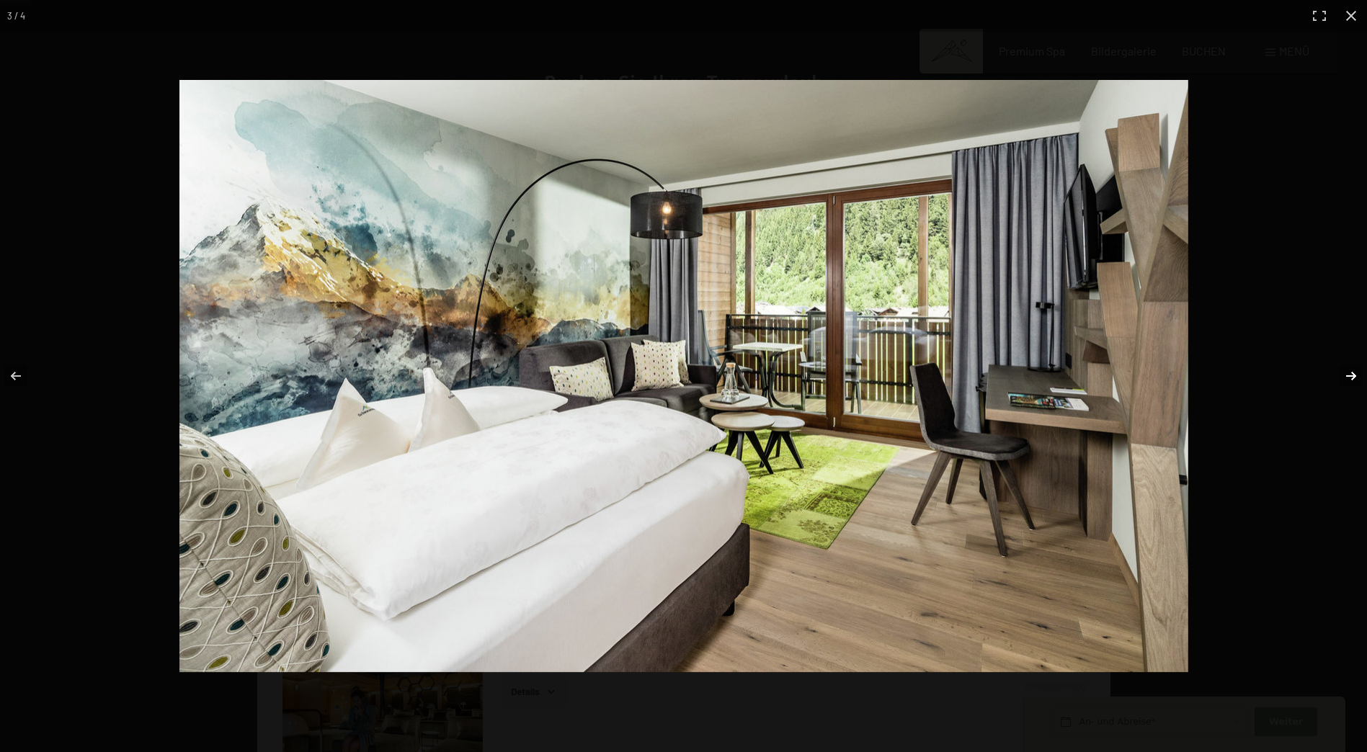
click at [1356, 375] on button "button" at bounding box center [1342, 376] width 50 height 72
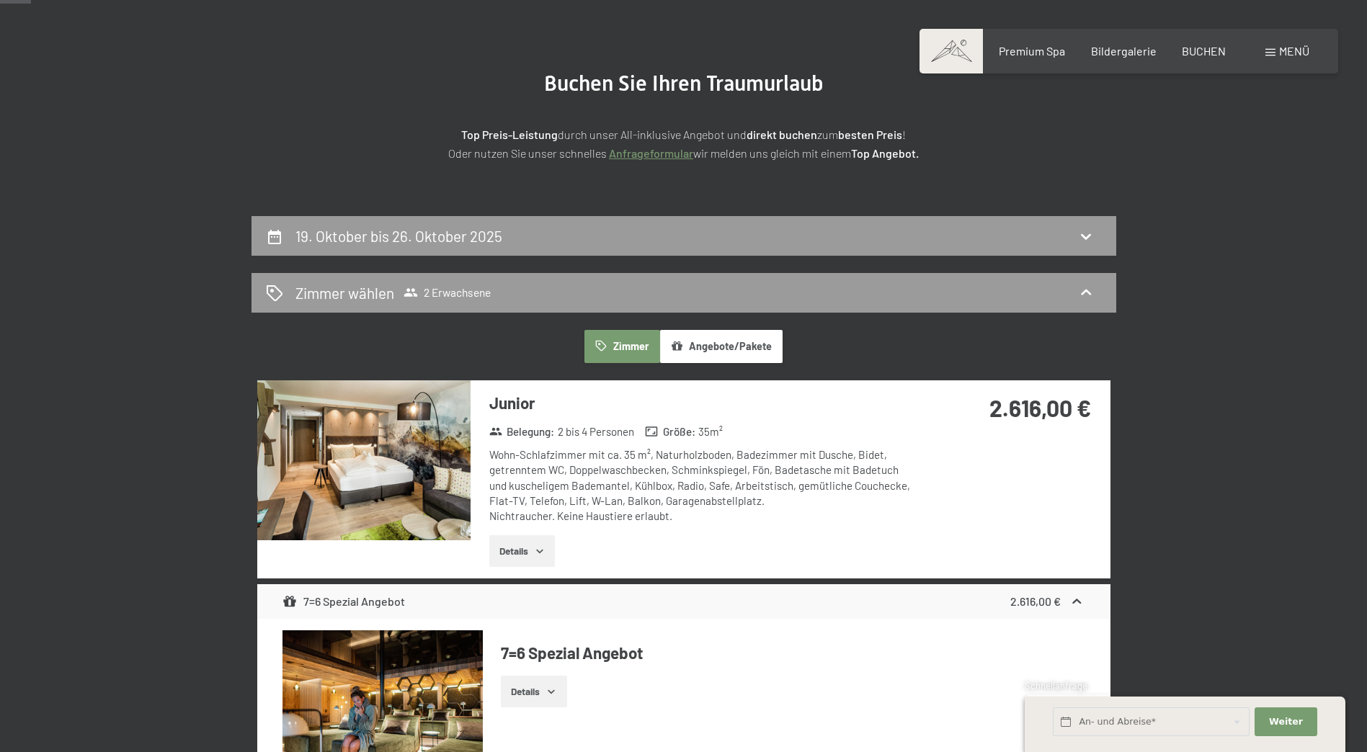
click at [0, 0] on button "button" at bounding box center [0, 0] width 0 height 0
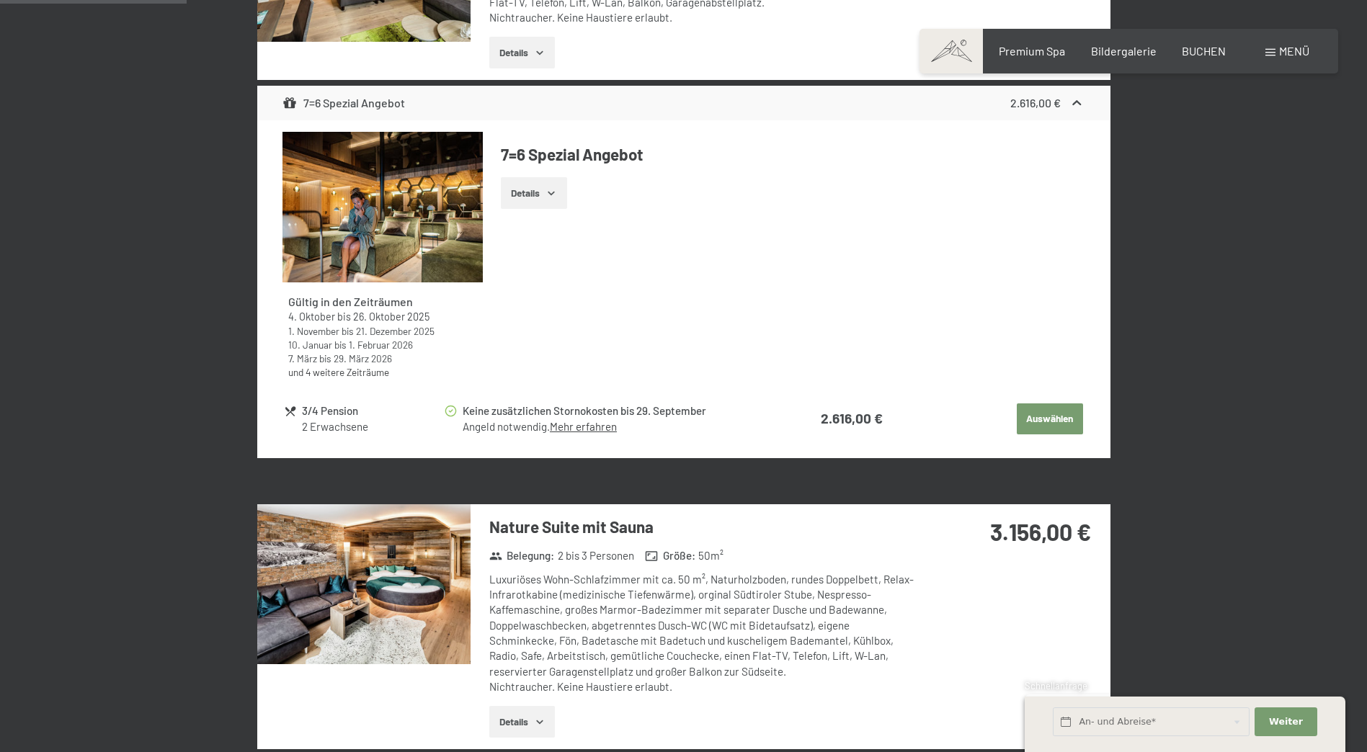
scroll to position [776, 0]
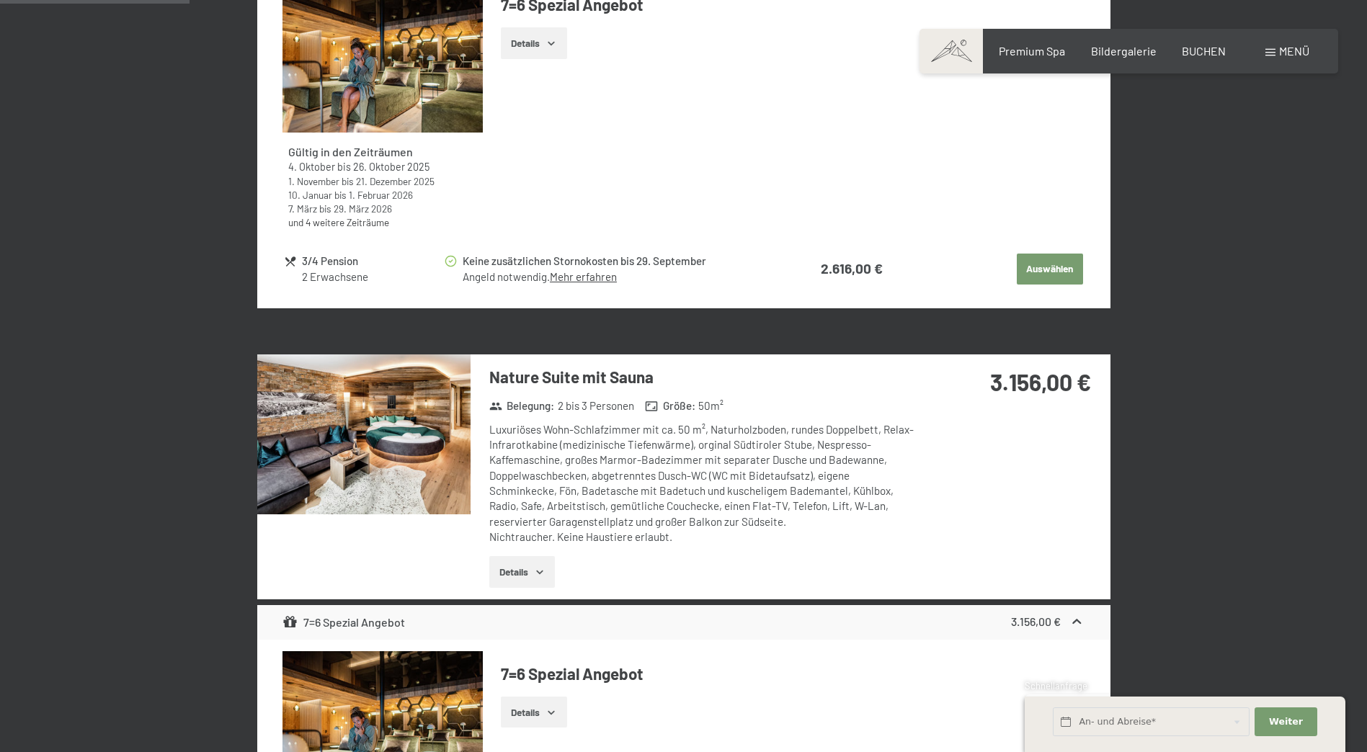
click at [376, 417] on img at bounding box center [363, 435] width 213 height 160
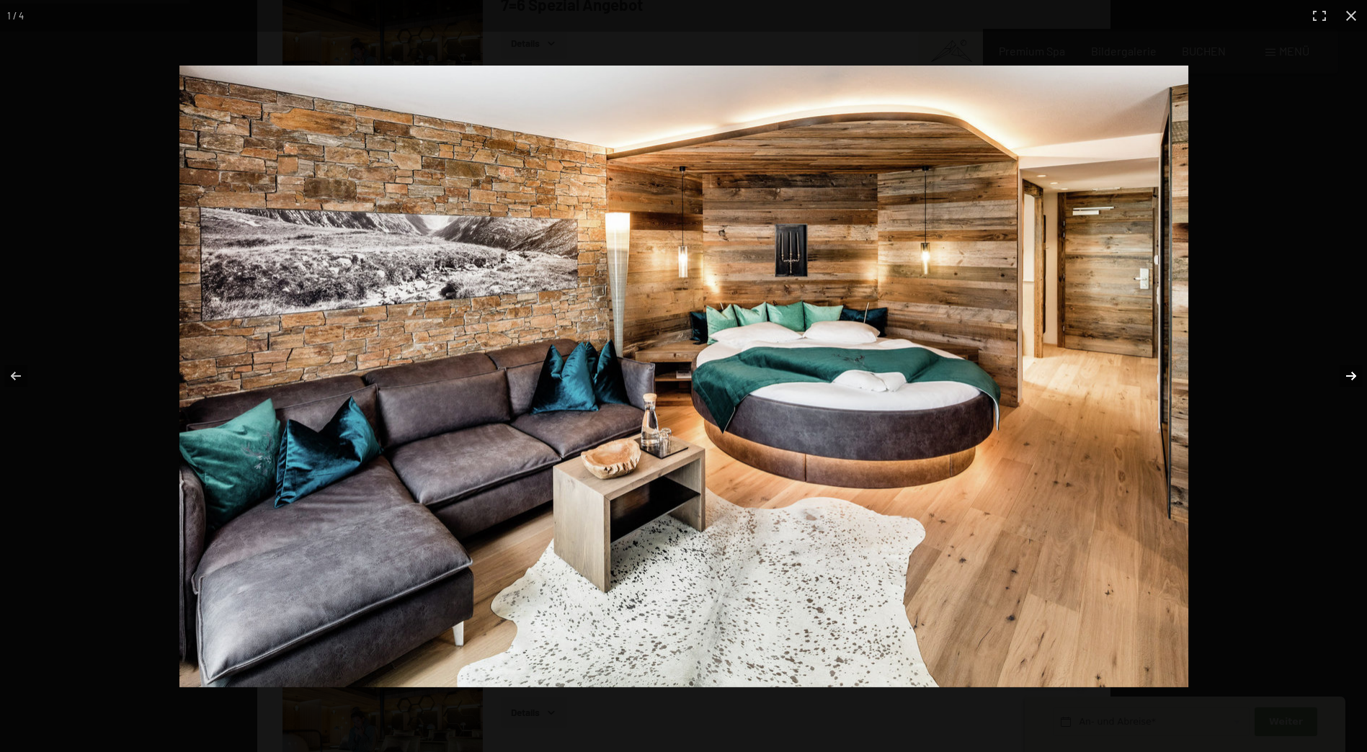
click at [1356, 379] on button "button" at bounding box center [1342, 376] width 50 height 72
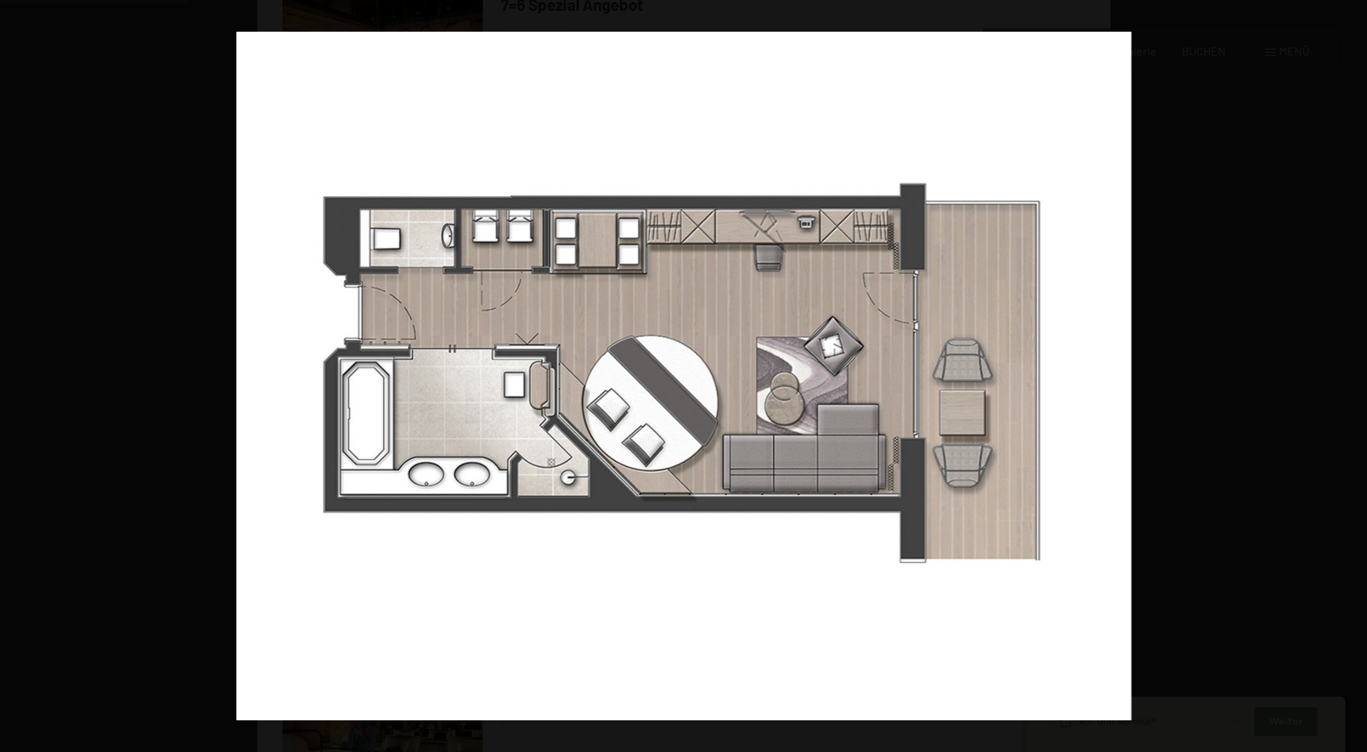
click at [1356, 379] on button "button" at bounding box center [1342, 376] width 50 height 72
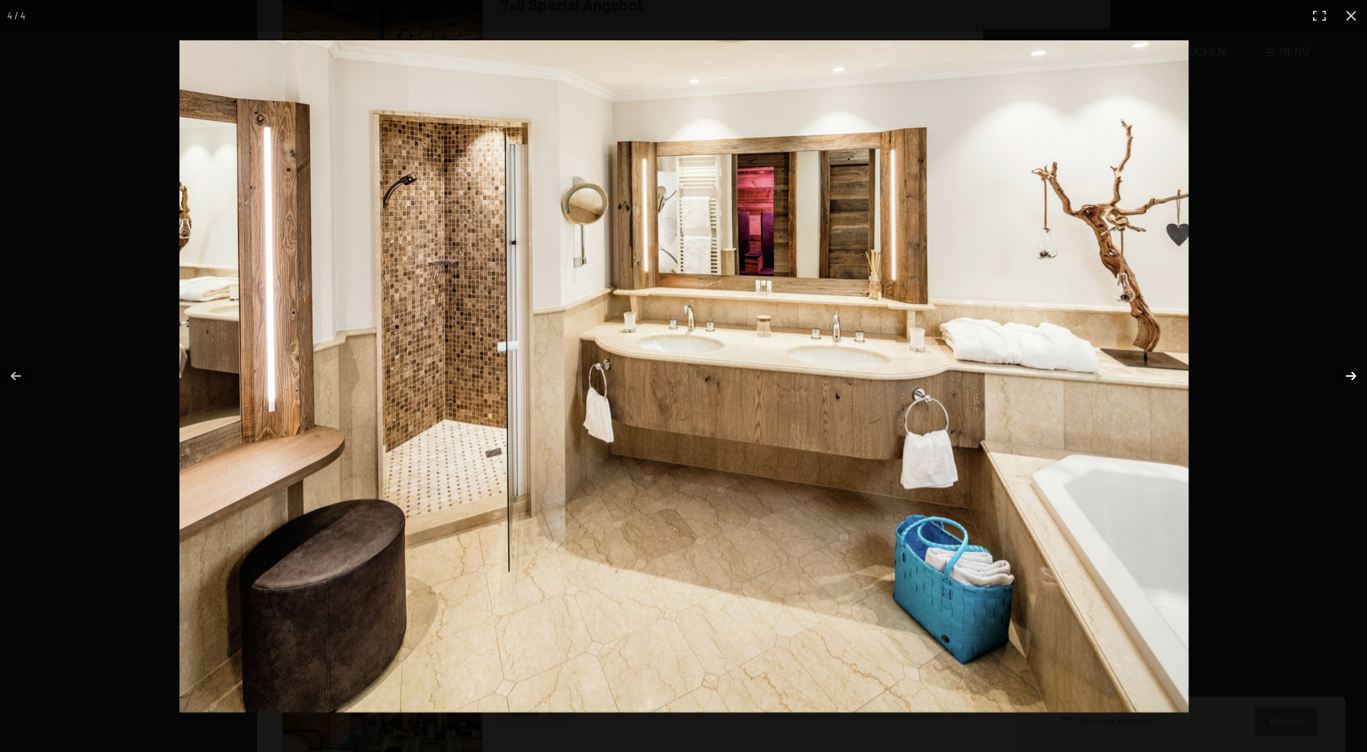
click at [1356, 381] on button "button" at bounding box center [1342, 376] width 50 height 72
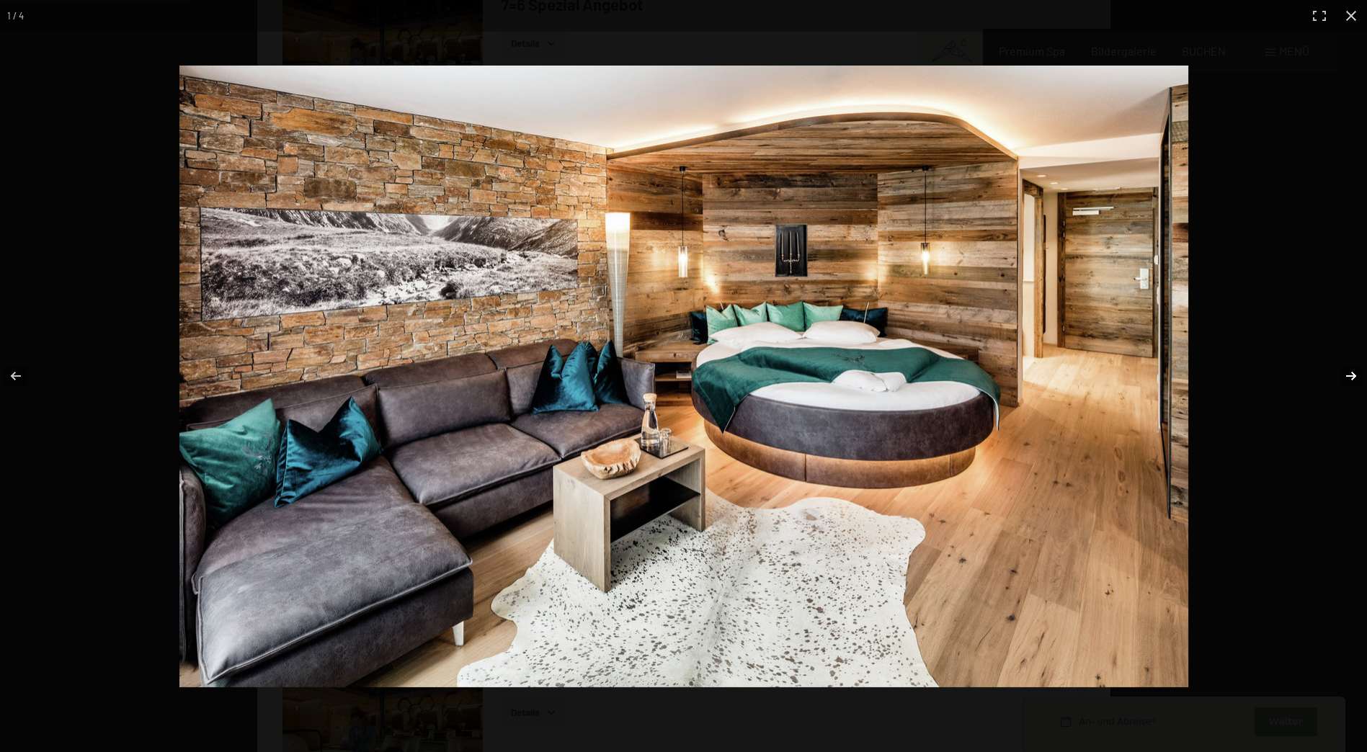
click at [1356, 381] on button "button" at bounding box center [1342, 376] width 50 height 72
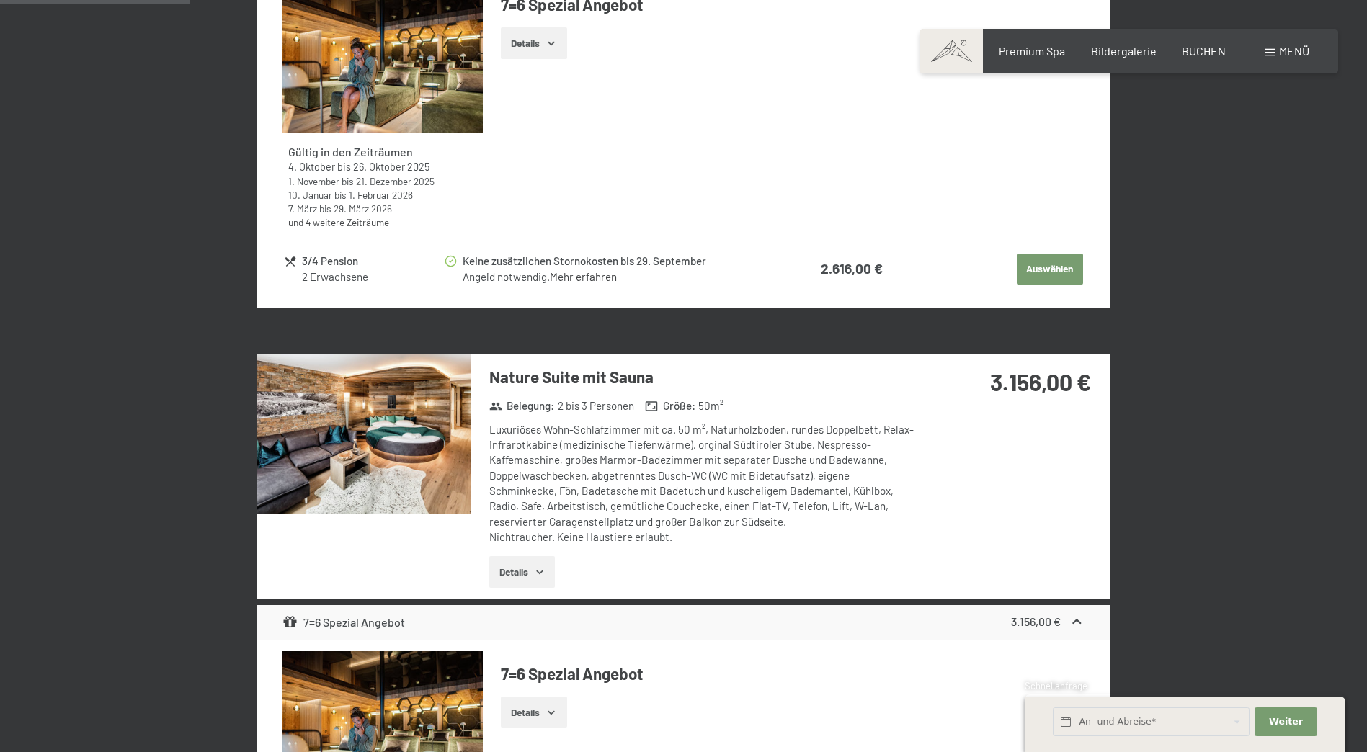
click at [0, 0] on button "button" at bounding box center [0, 0] width 0 height 0
